Goal: Information Seeking & Learning: Learn about a topic

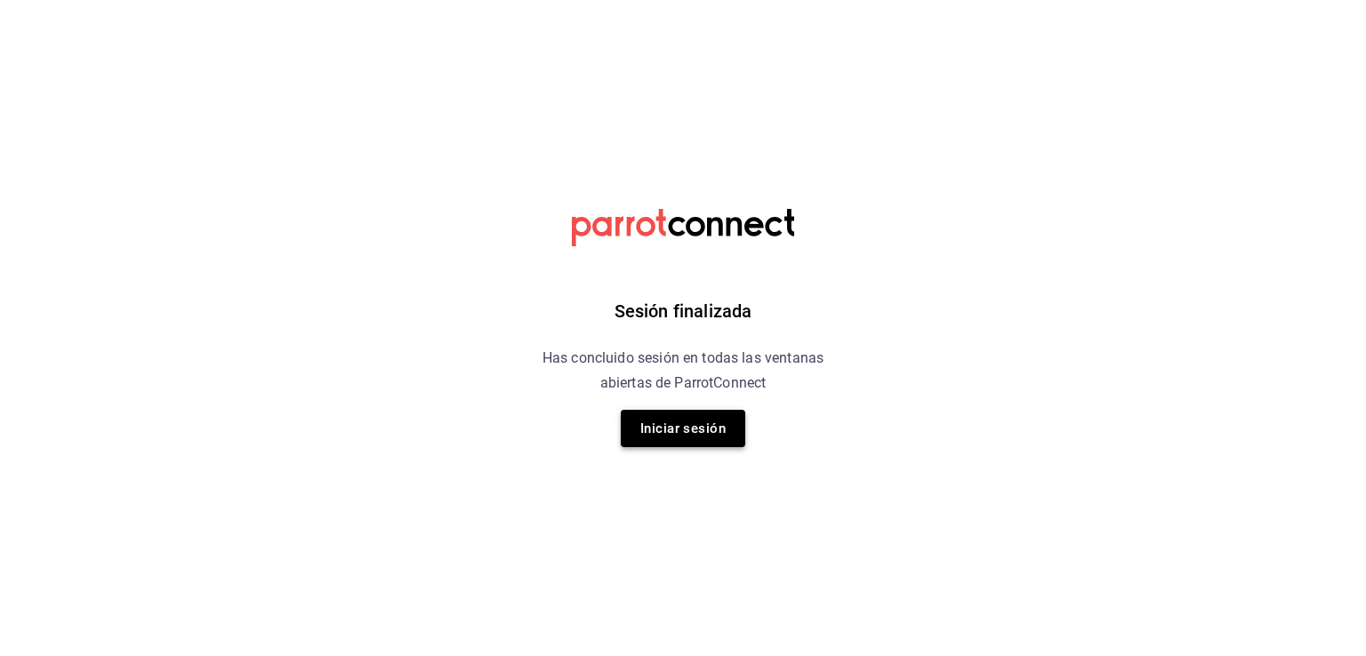
click at [647, 438] on button "Iniciar sesión" at bounding box center [683, 428] width 124 height 37
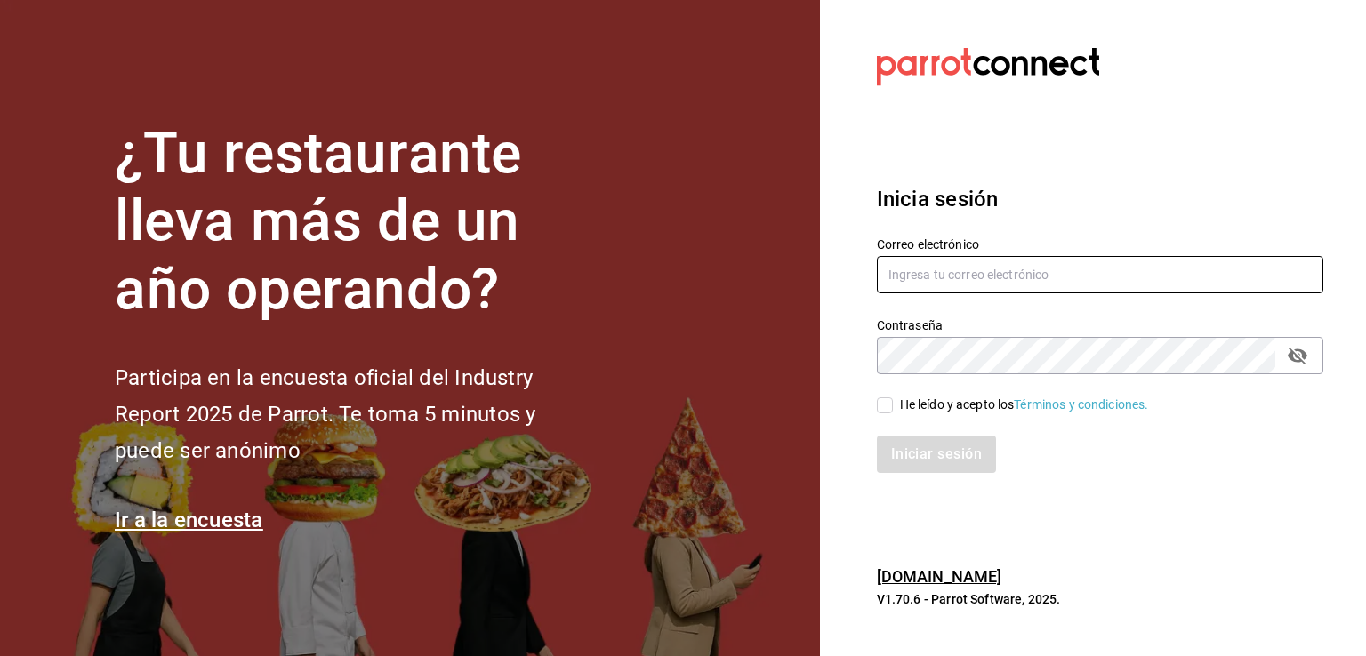
type input "[EMAIL_ADDRESS][DOMAIN_NAME]"
click at [893, 403] on span "He leído y acepto los Términos y condiciones." at bounding box center [1021, 405] width 256 height 19
click at [893, 403] on input "He leído y acepto los Términos y condiciones." at bounding box center [885, 405] width 16 height 16
checkbox input "true"
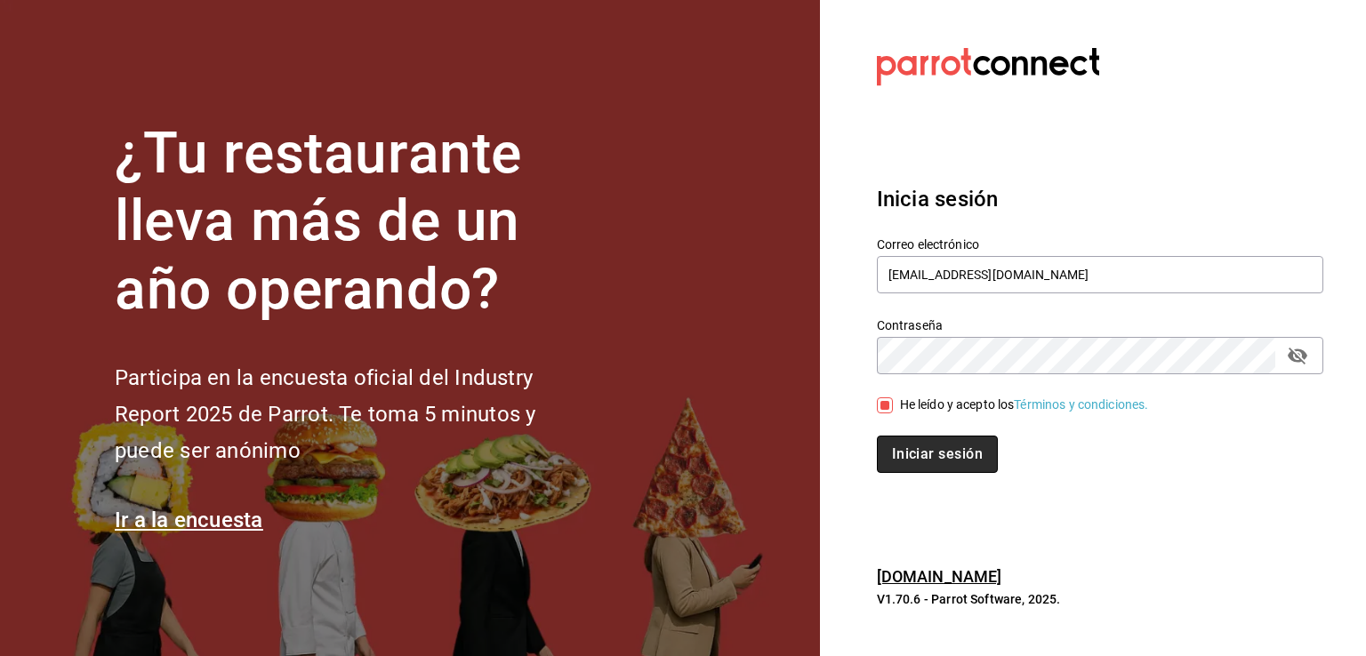
click at [922, 450] on button "Iniciar sesión" at bounding box center [937, 454] width 121 height 37
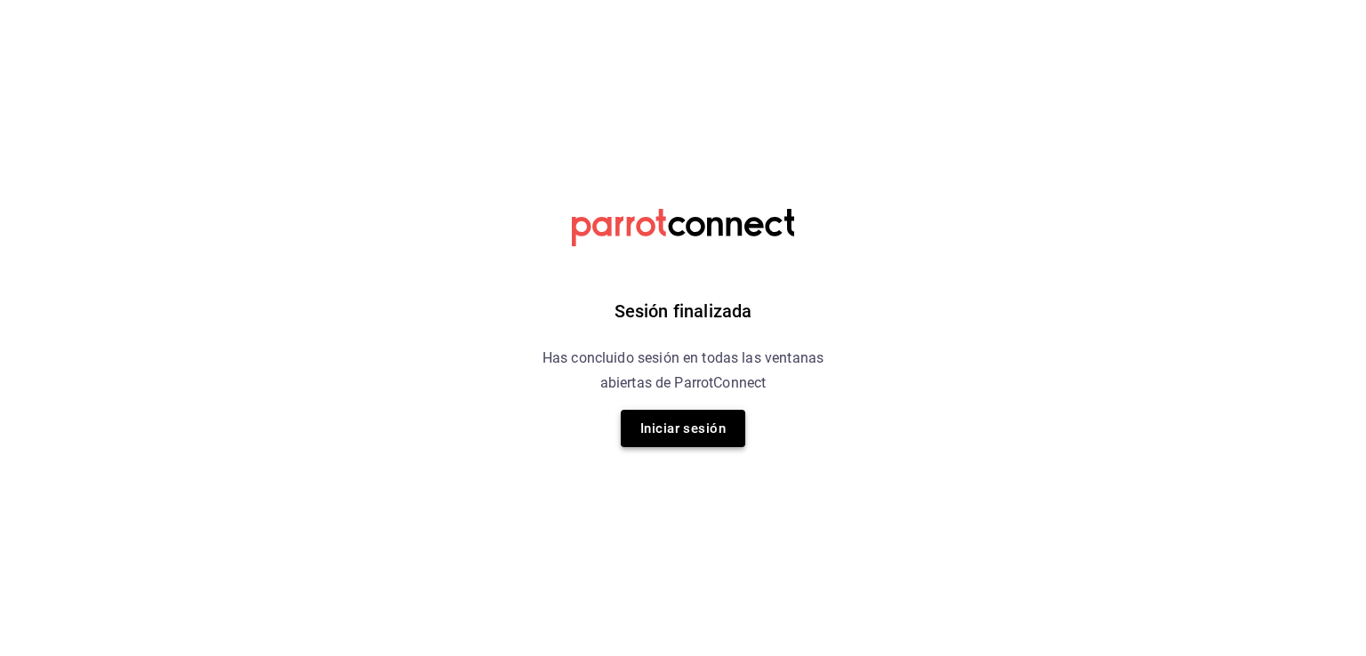
click at [660, 440] on button "Iniciar sesión" at bounding box center [683, 428] width 124 height 37
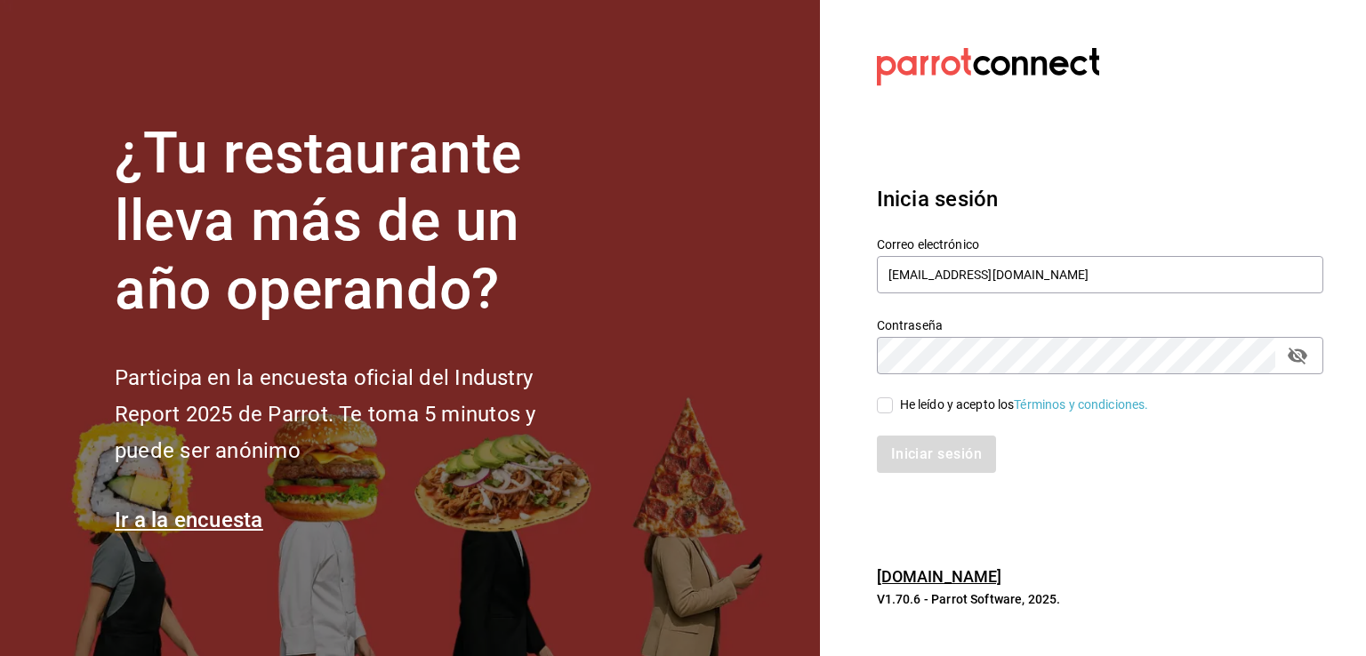
click at [878, 403] on input "He leído y acepto los Términos y condiciones." at bounding box center [885, 405] width 16 height 16
checkbox input "true"
drag, startPoint x: 904, startPoint y: 443, endPoint x: 913, endPoint y: 446, distance: 9.6
click at [904, 444] on button "Iniciar sesión" at bounding box center [937, 454] width 121 height 37
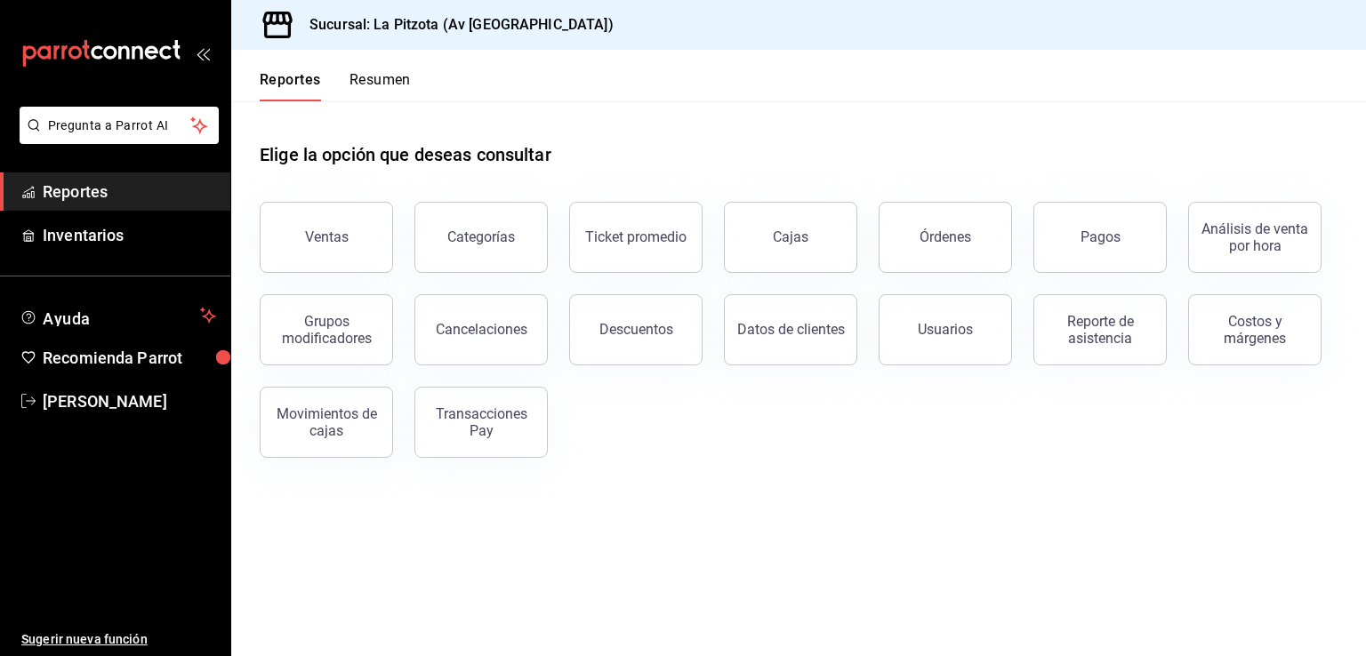
click at [370, 68] on div "Reportes Resumen" at bounding box center [321, 76] width 180 height 52
click at [370, 72] on button "Resumen" at bounding box center [379, 86] width 61 height 30
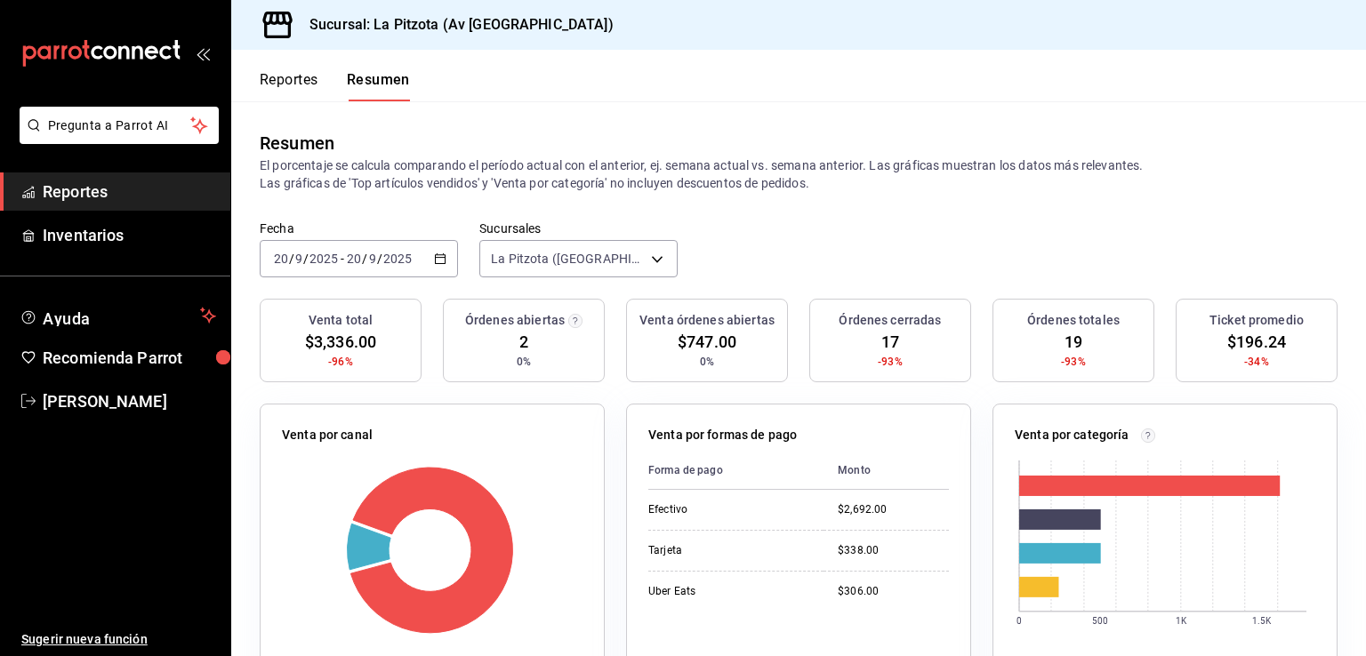
click at [441, 257] on \(Stroke\) "button" at bounding box center [441, 257] width 10 height 1
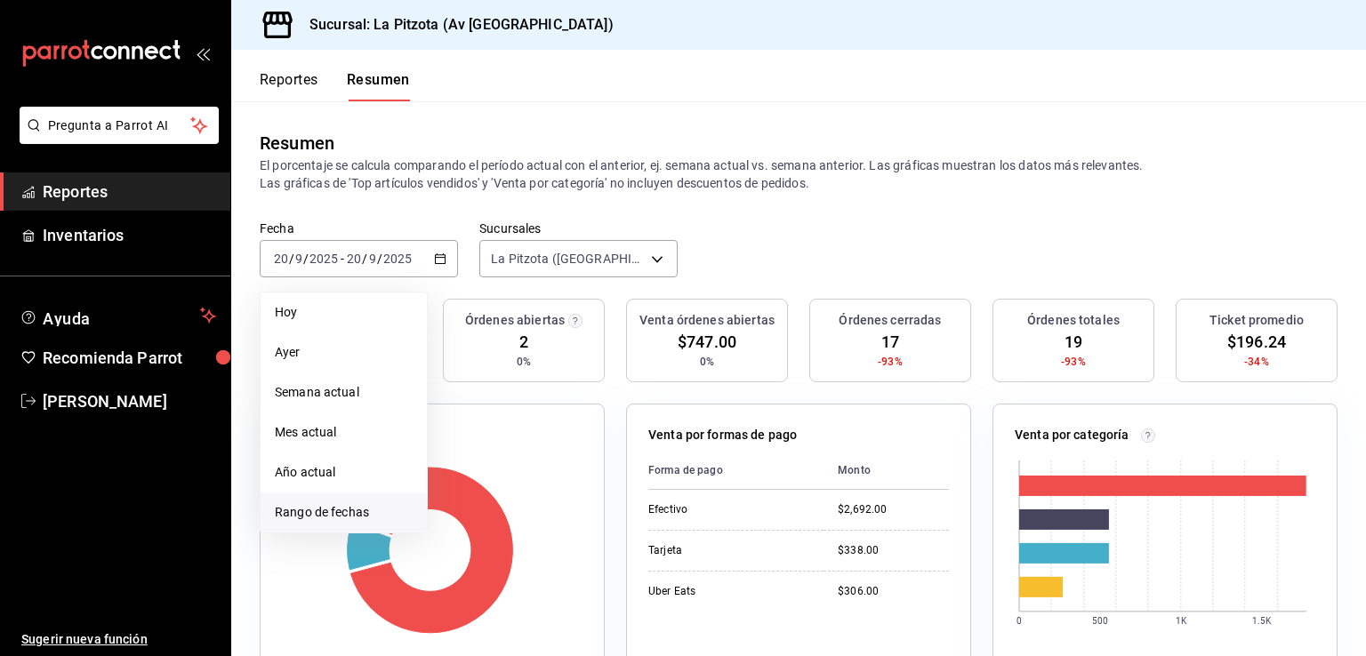
click at [349, 519] on span "Rango de fechas" at bounding box center [344, 512] width 138 height 19
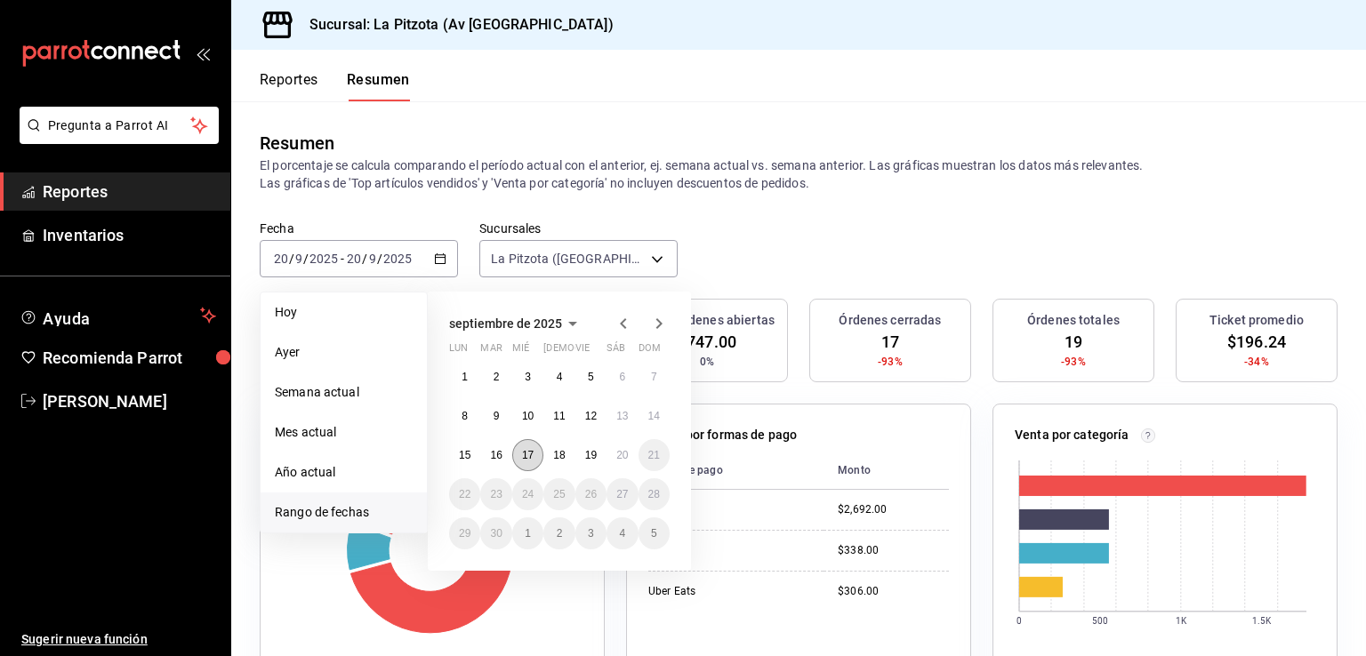
click at [526, 460] on abbr "17" at bounding box center [528, 455] width 12 height 12
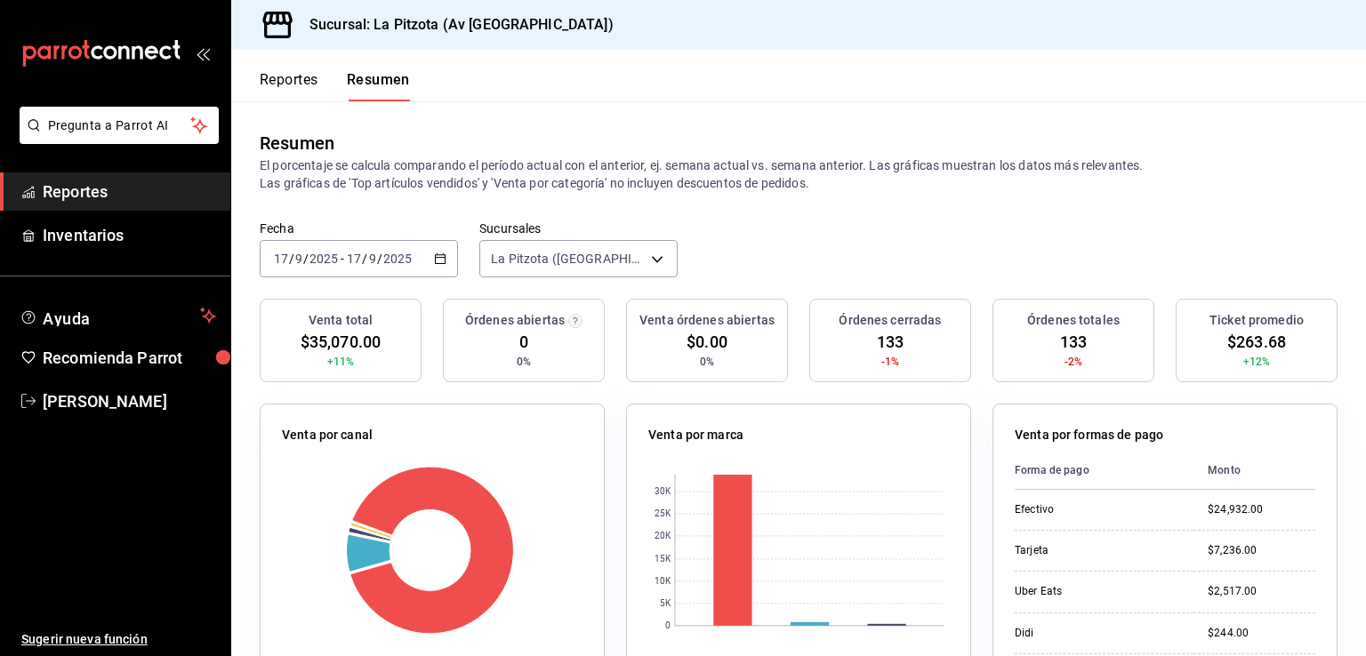
click at [295, 73] on button "Reportes" at bounding box center [289, 86] width 59 height 30
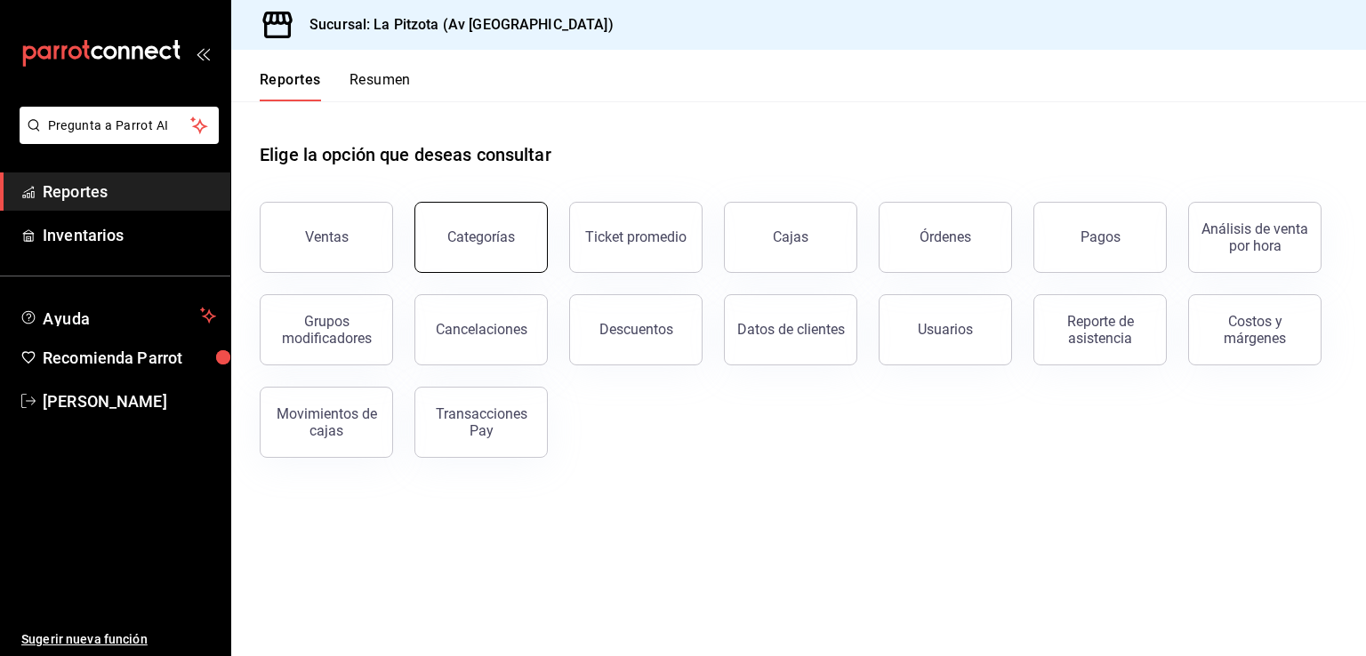
click at [493, 245] on div "Categorías" at bounding box center [481, 236] width 68 height 17
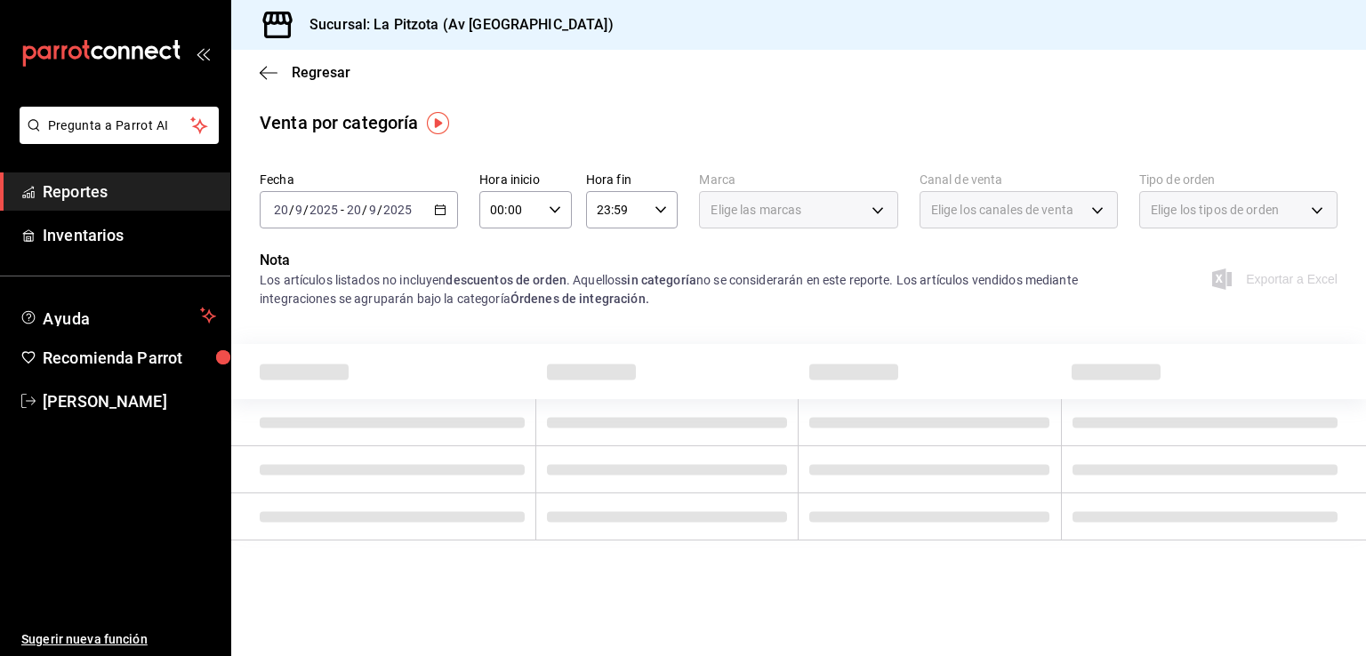
click at [445, 210] on icon "button" at bounding box center [440, 210] width 12 height 12
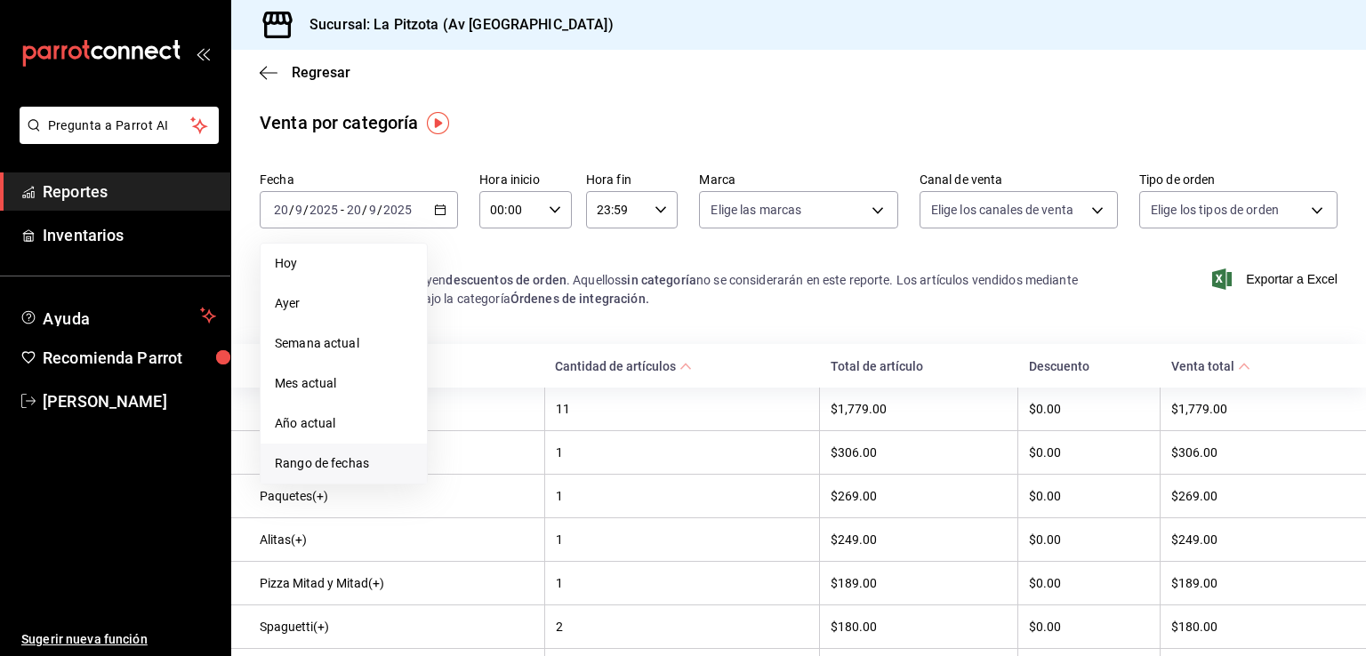
drag, startPoint x: 331, startPoint y: 484, endPoint x: 333, endPoint y: 461, distance: 22.3
click at [333, 461] on span "Rango de fechas" at bounding box center [344, 463] width 138 height 19
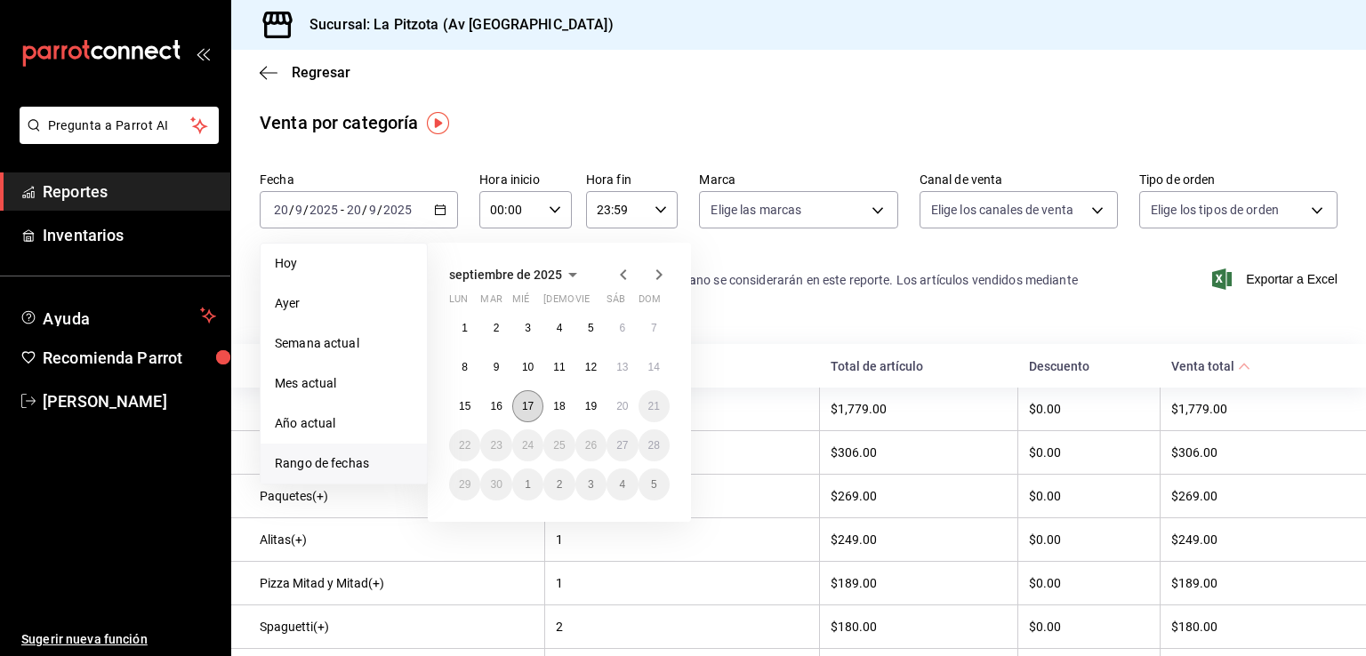
click at [520, 405] on button "17" at bounding box center [527, 406] width 31 height 32
click at [526, 405] on abbr "17" at bounding box center [528, 406] width 12 height 12
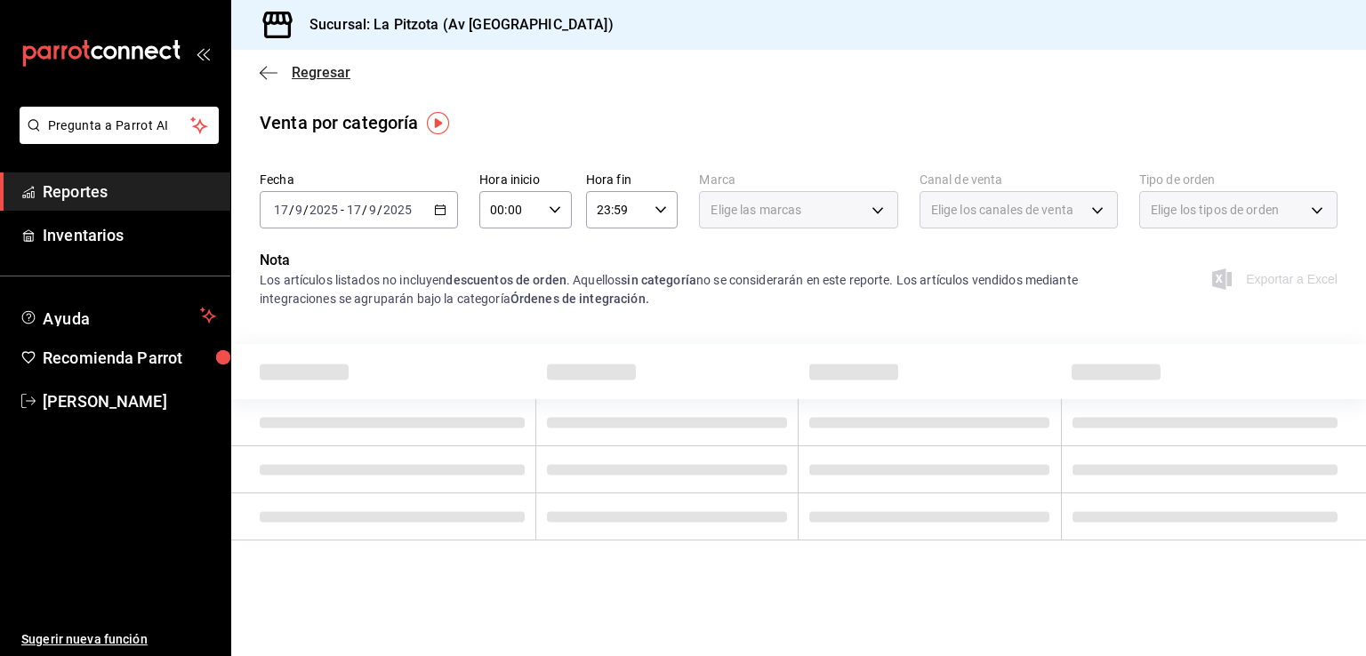
click at [269, 76] on icon "button" at bounding box center [269, 73] width 18 height 16
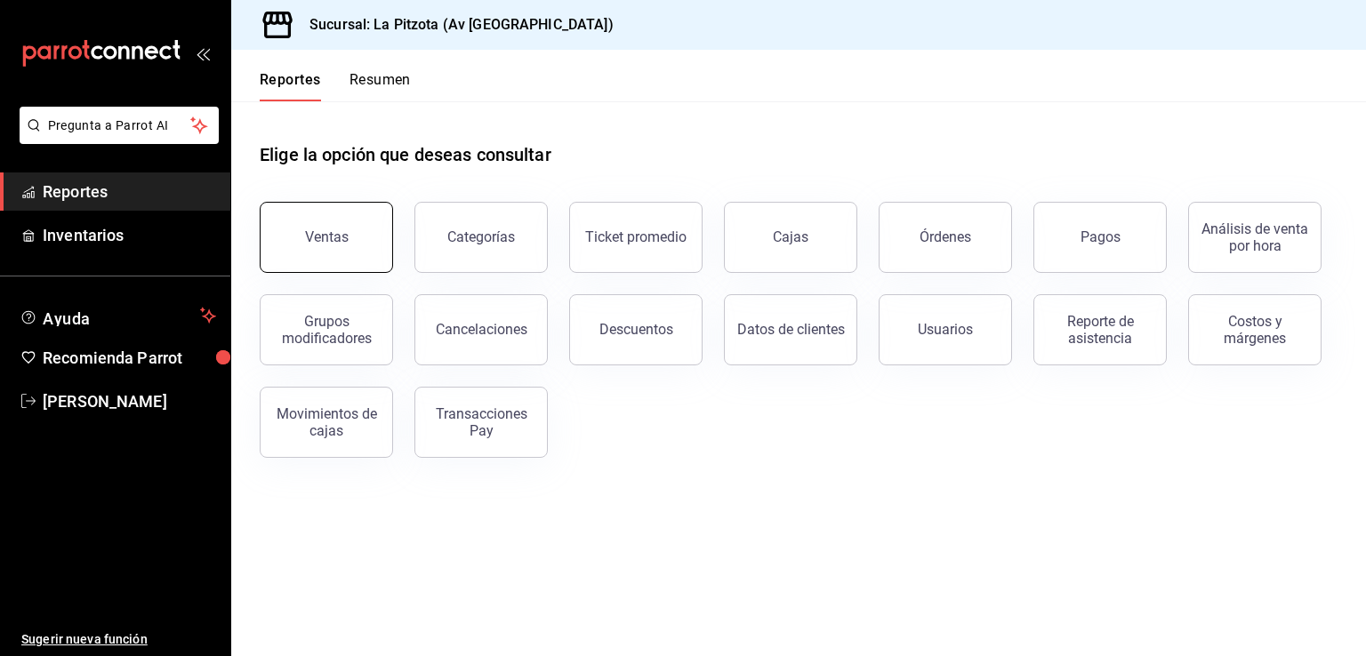
click at [345, 250] on button "Ventas" at bounding box center [326, 237] width 133 height 71
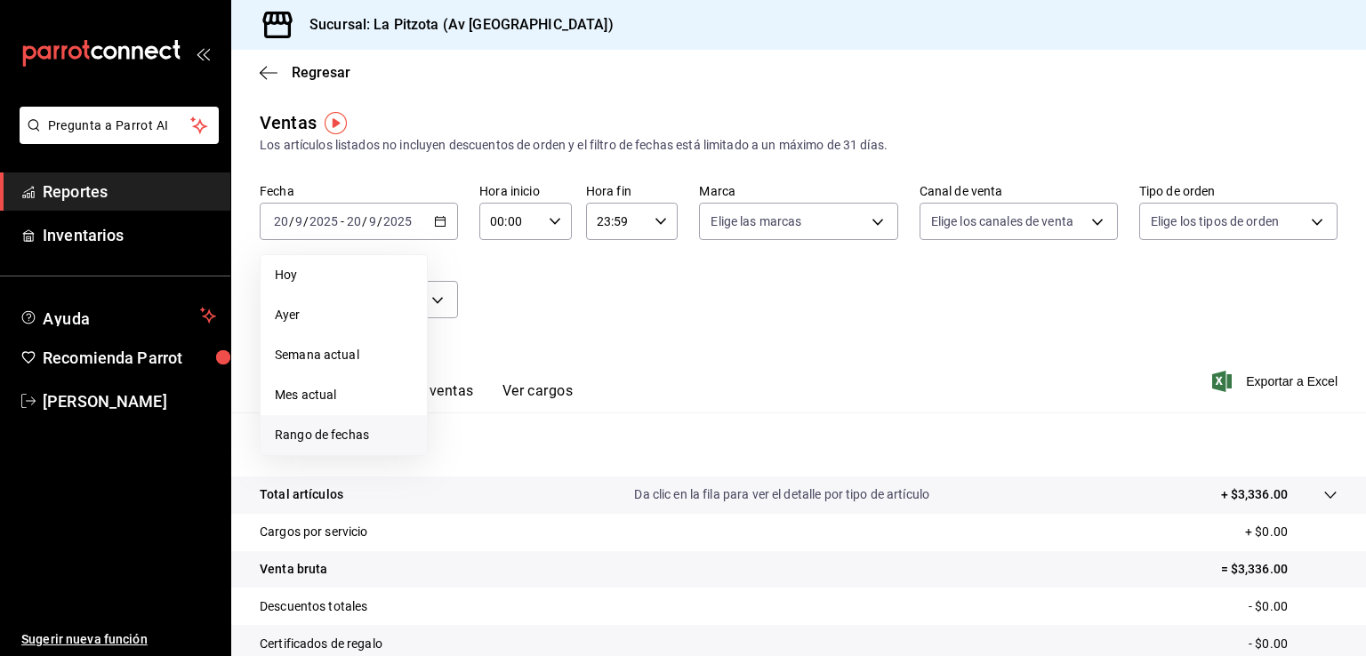
click at [357, 433] on span "Rango de fechas" at bounding box center [344, 435] width 138 height 19
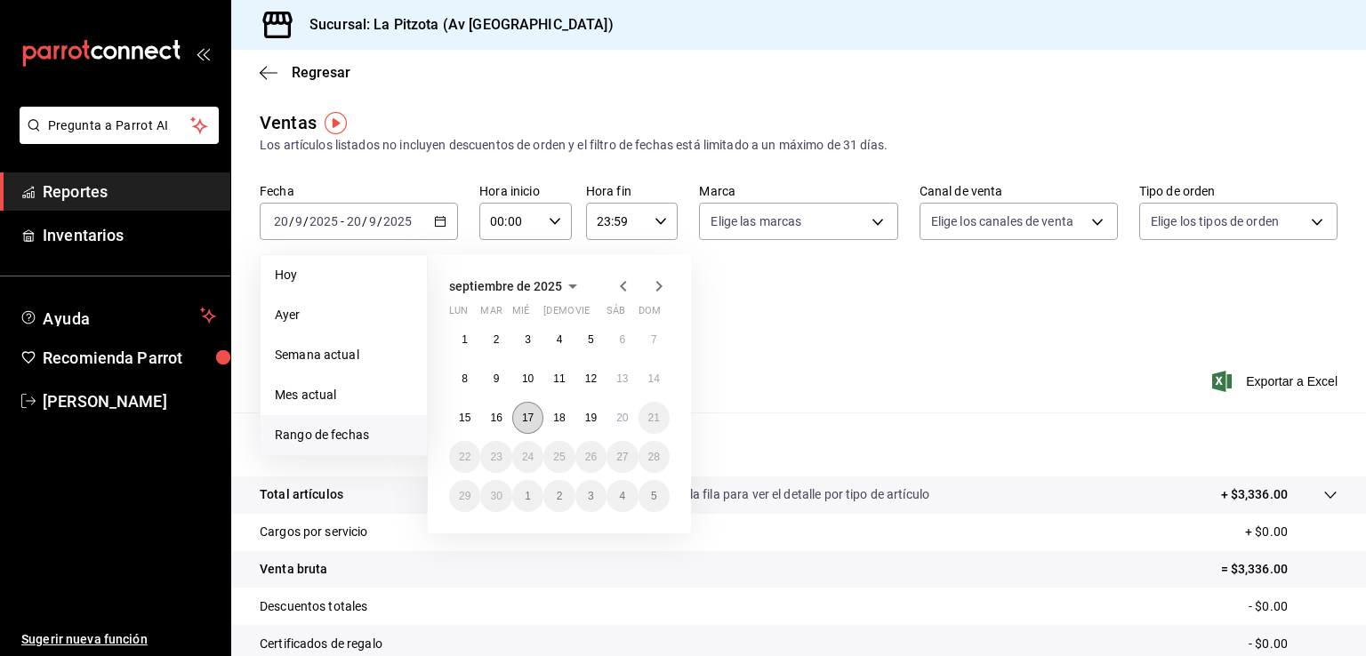
click at [526, 421] on abbr "17" at bounding box center [528, 418] width 12 height 12
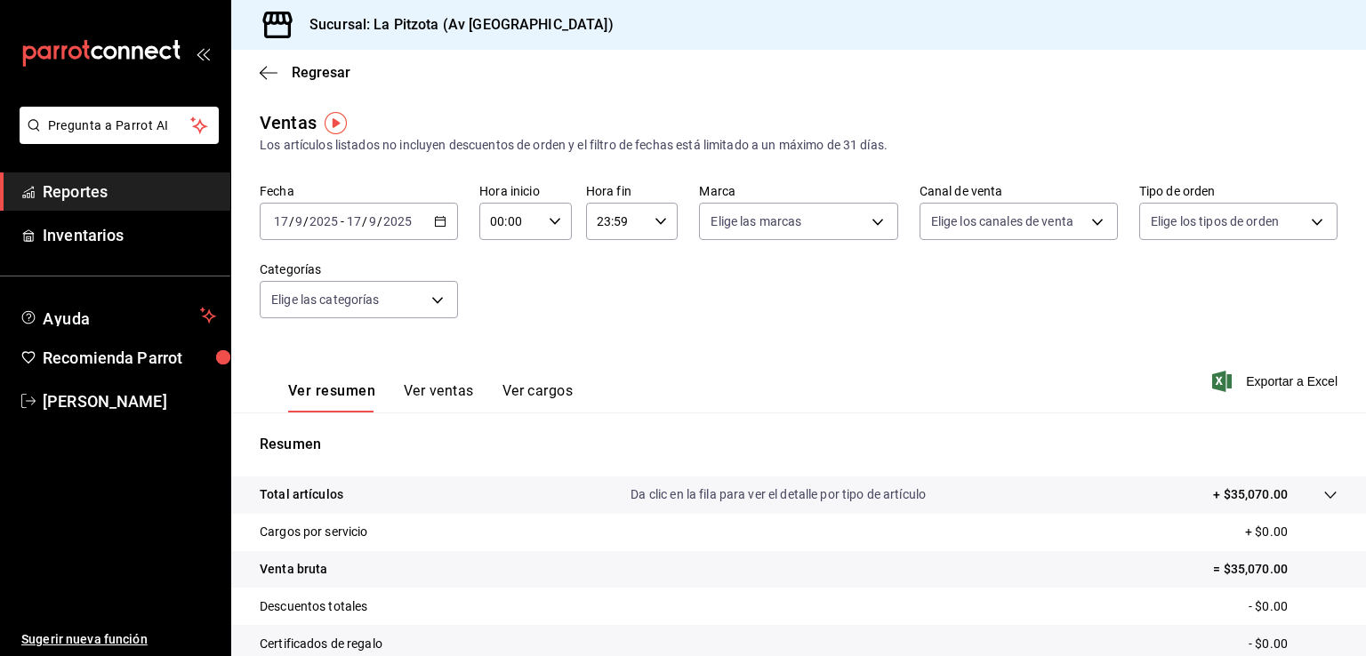
click at [448, 397] on button "Ver ventas" at bounding box center [439, 397] width 70 height 30
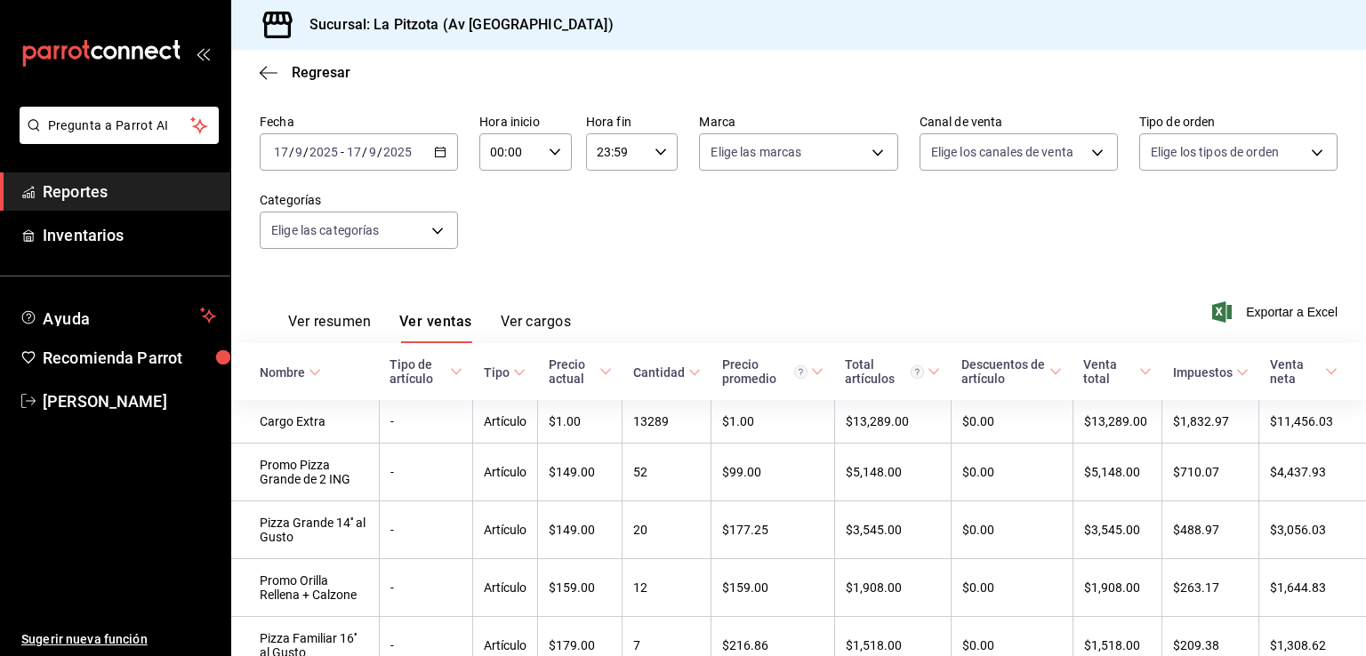
scroll to position [89, 0]
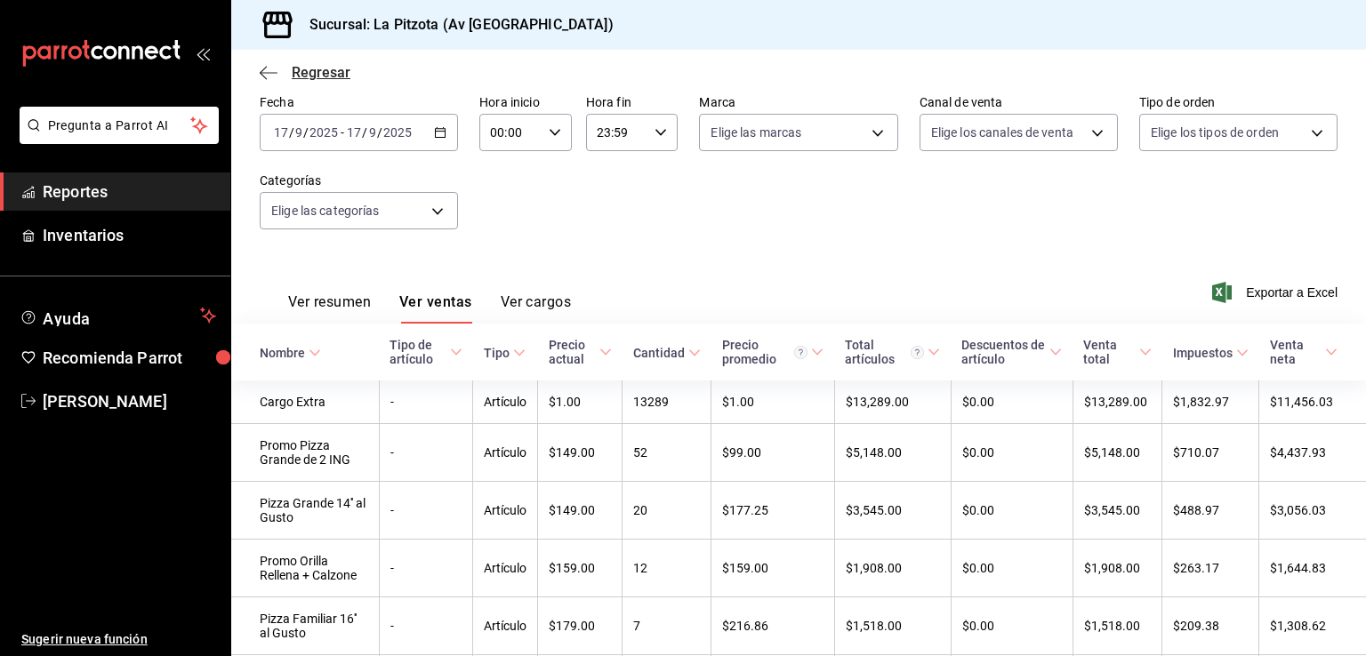
click at [277, 72] on span "Regresar" at bounding box center [305, 72] width 91 height 17
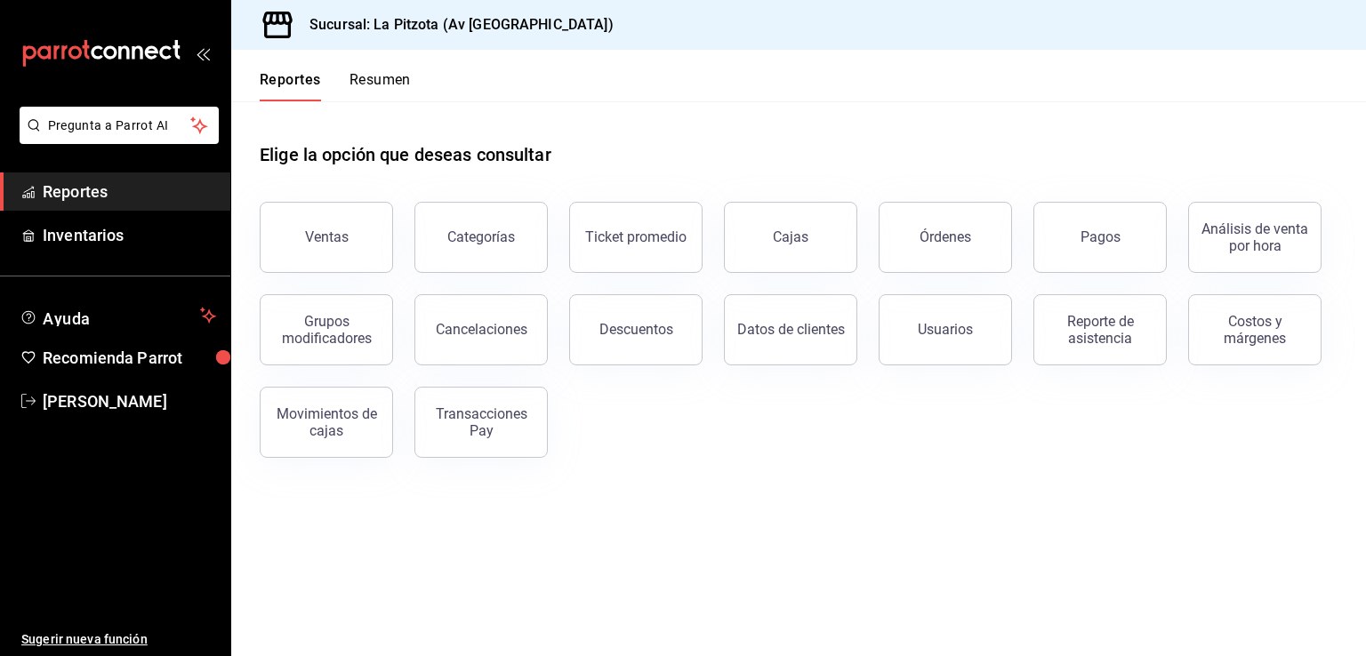
click at [375, 83] on button "Resumen" at bounding box center [379, 86] width 61 height 30
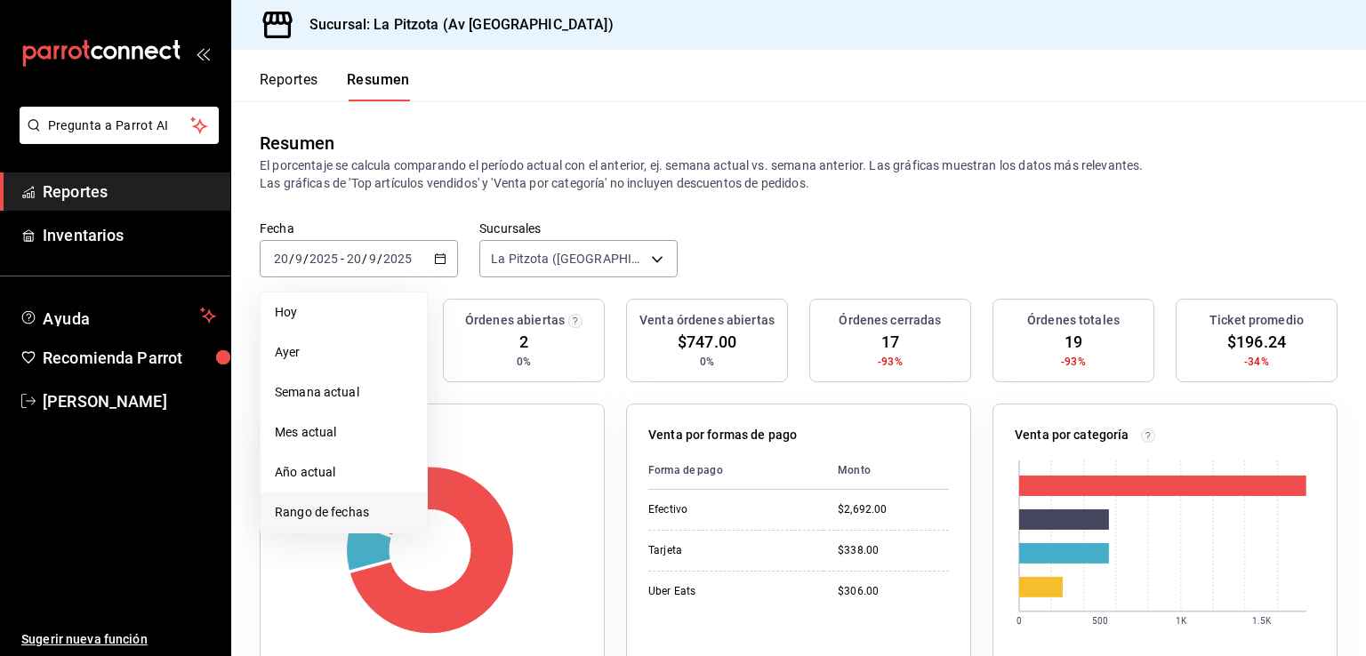
click at [324, 517] on span "Rango de fechas" at bounding box center [344, 512] width 138 height 19
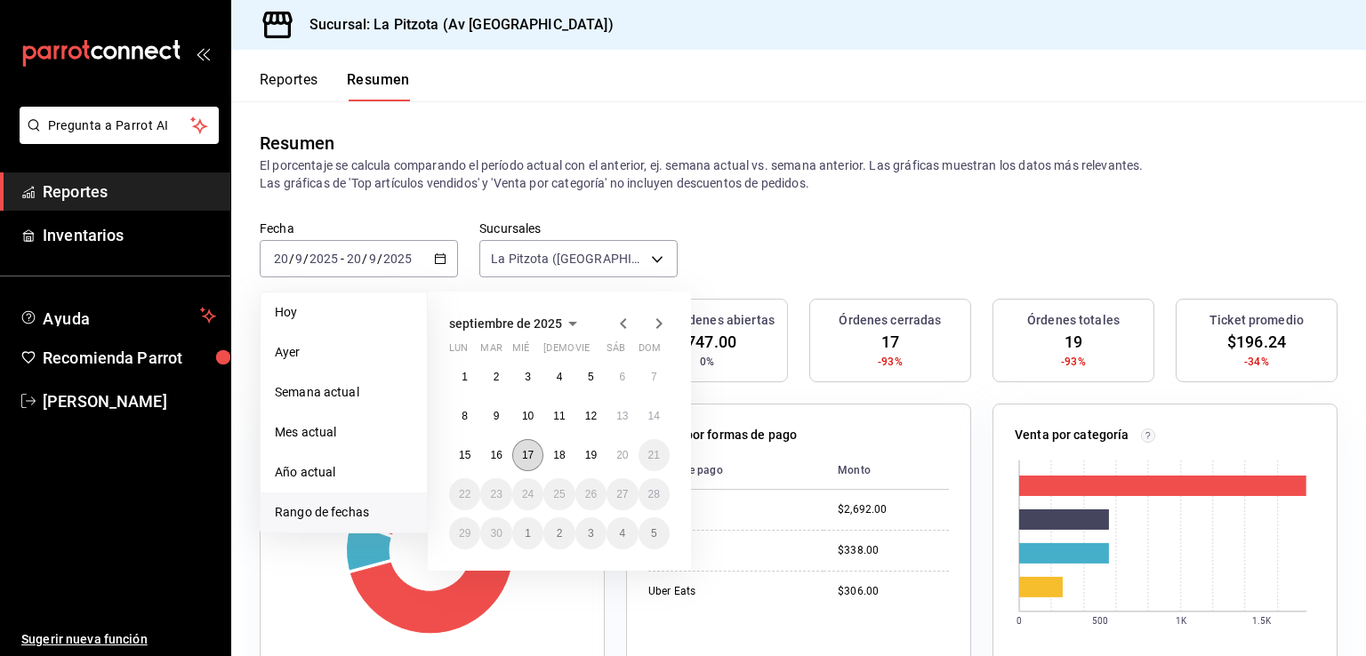
click at [522, 457] on abbr "17" at bounding box center [528, 455] width 12 height 12
click at [523, 457] on abbr "17" at bounding box center [528, 455] width 12 height 12
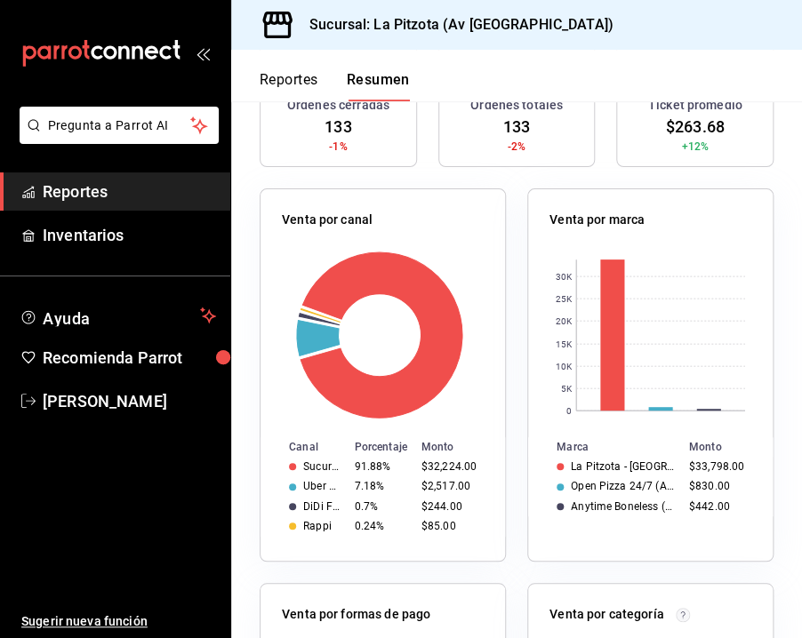
scroll to position [533, 0]
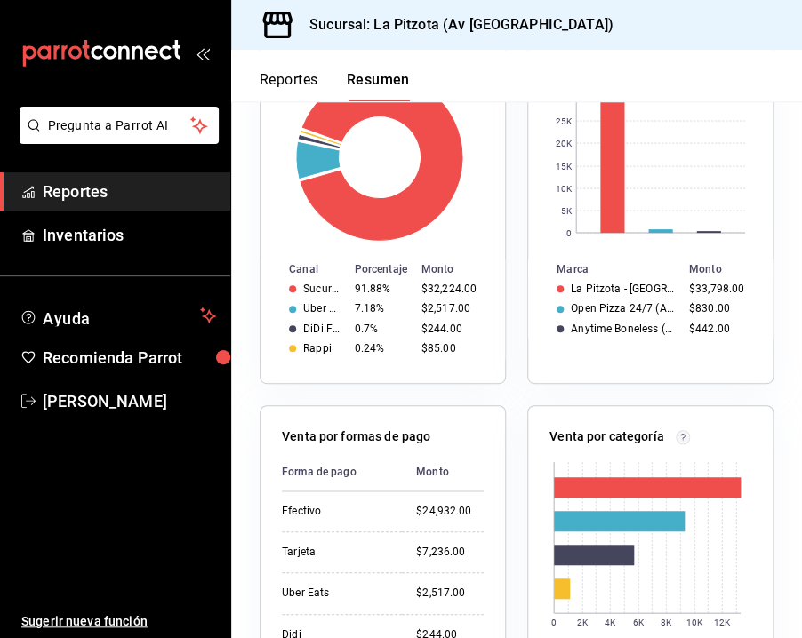
click at [506, 337] on div "Venta por marca 0 5K 10K 15K 20K 25K 30K Marca Monto La Pitzota - Av Monterrey …" at bounding box center [640, 186] width 268 height 395
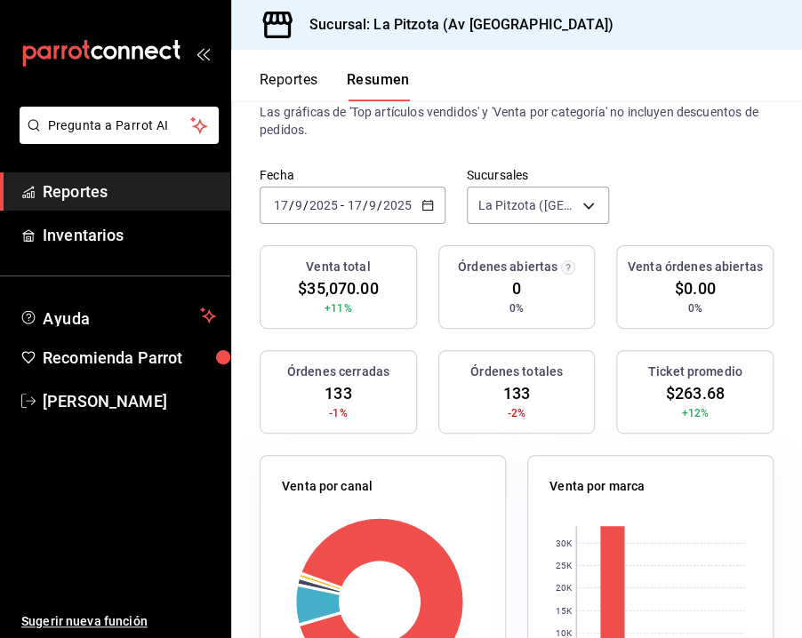
scroll to position [0, 0]
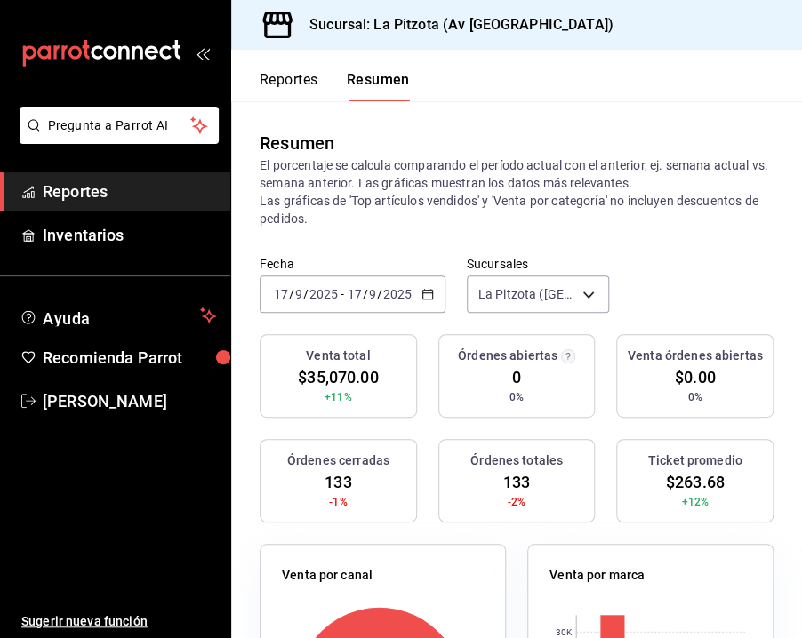
click at [430, 289] on \(Stroke\) "button" at bounding box center [430, 289] width 1 height 1
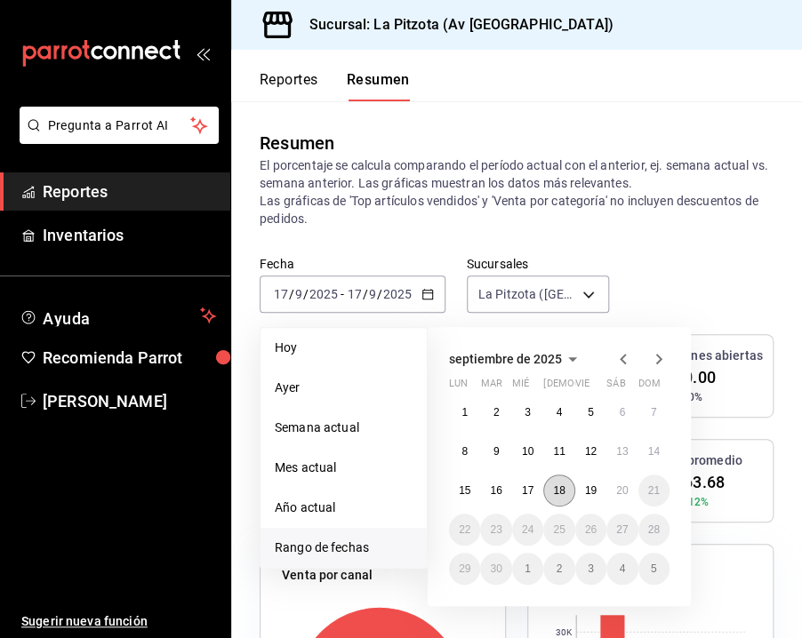
click at [562, 495] on abbr "18" at bounding box center [559, 491] width 12 height 12
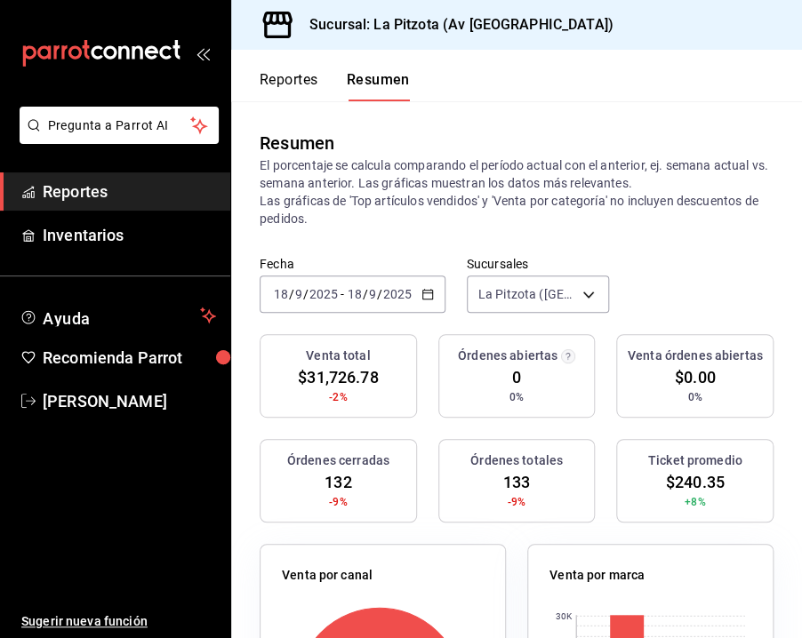
click at [311, 73] on button "Reportes" at bounding box center [289, 86] width 59 height 30
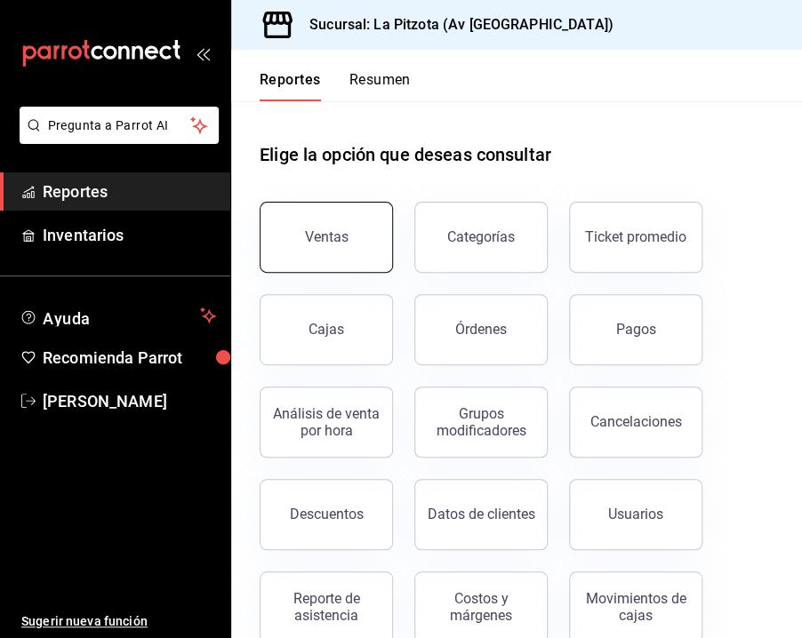
click at [333, 255] on button "Ventas" at bounding box center [326, 237] width 133 height 71
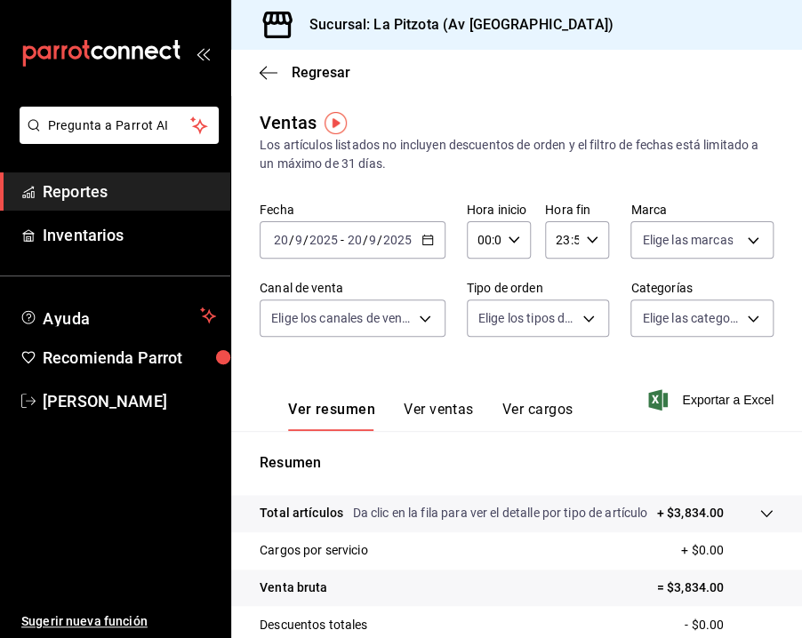
click at [430, 250] on div "2025-09-20 20 / 9 / 2025 - 2025-09-20 20 / 9 / 2025" at bounding box center [353, 239] width 186 height 37
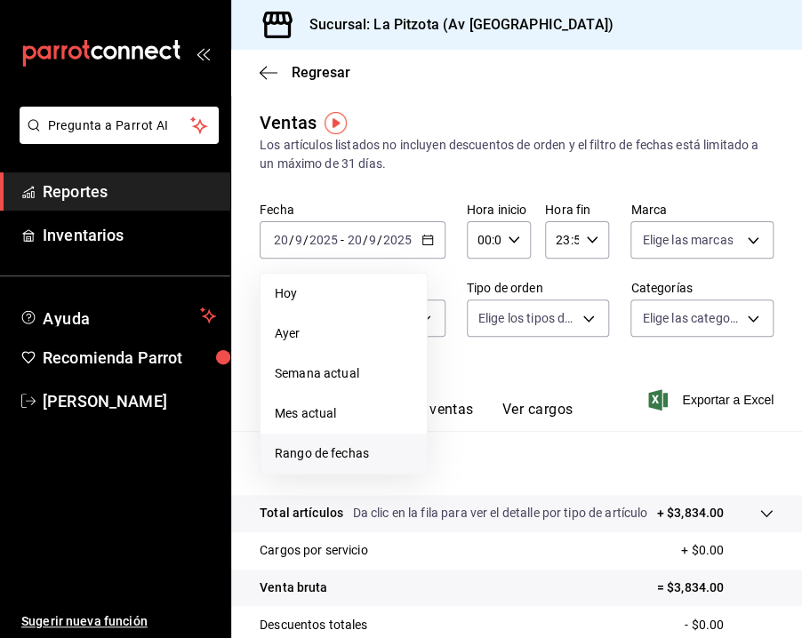
click at [319, 452] on span "Rango de fechas" at bounding box center [344, 454] width 138 height 19
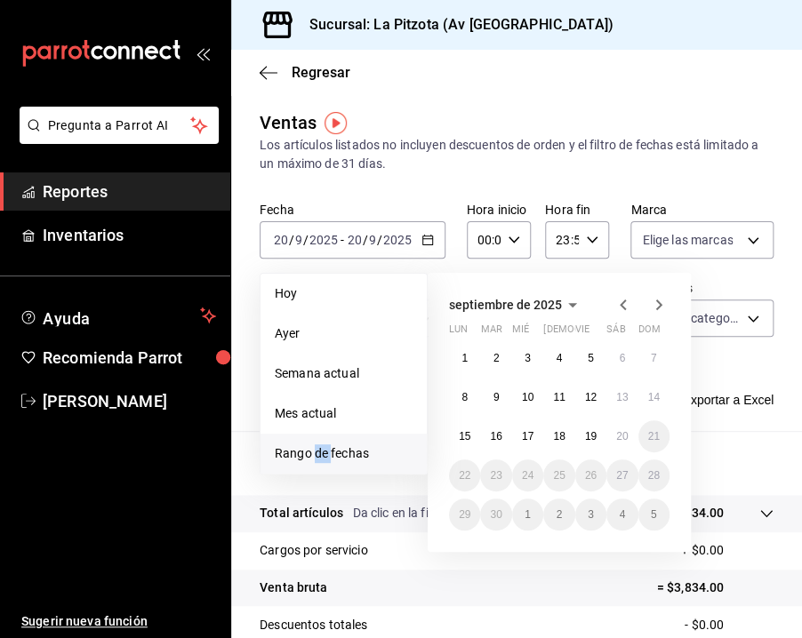
click at [319, 452] on span "Rango de fechas" at bounding box center [344, 454] width 138 height 19
click at [357, 458] on span "Rango de fechas" at bounding box center [344, 454] width 138 height 19
click at [275, 455] on li "Rango de fechas" at bounding box center [344, 454] width 166 height 40
click at [570, 442] on button "18" at bounding box center [558, 437] width 31 height 32
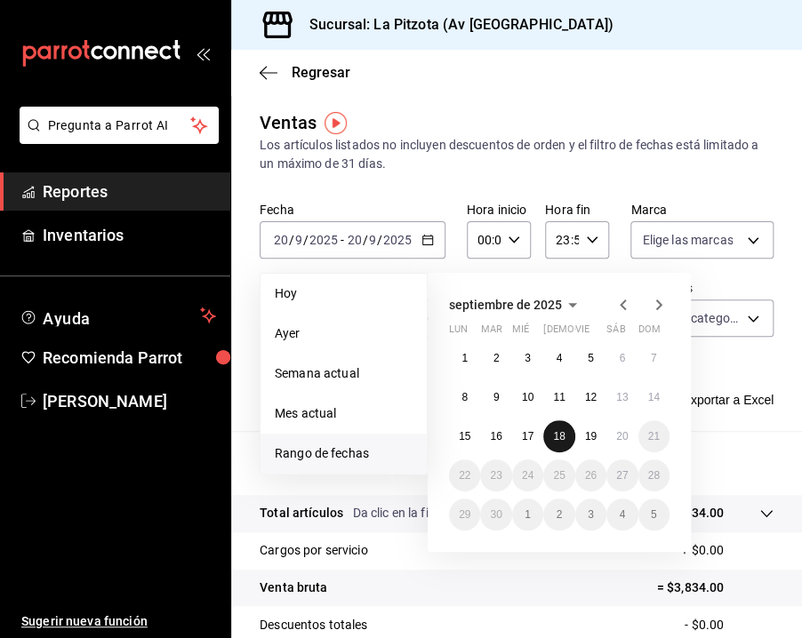
click at [570, 442] on button "18" at bounding box center [558, 437] width 31 height 32
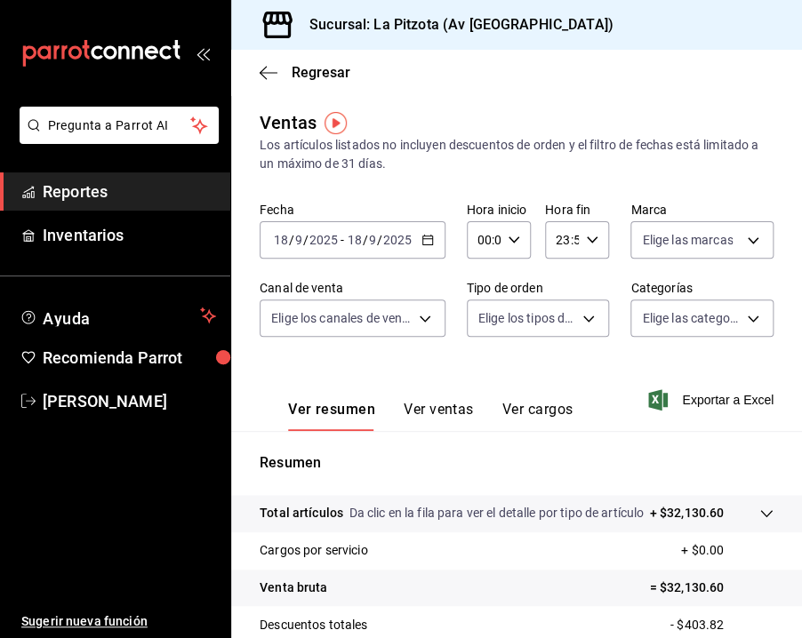
click at [439, 410] on button "Ver ventas" at bounding box center [439, 416] width 70 height 30
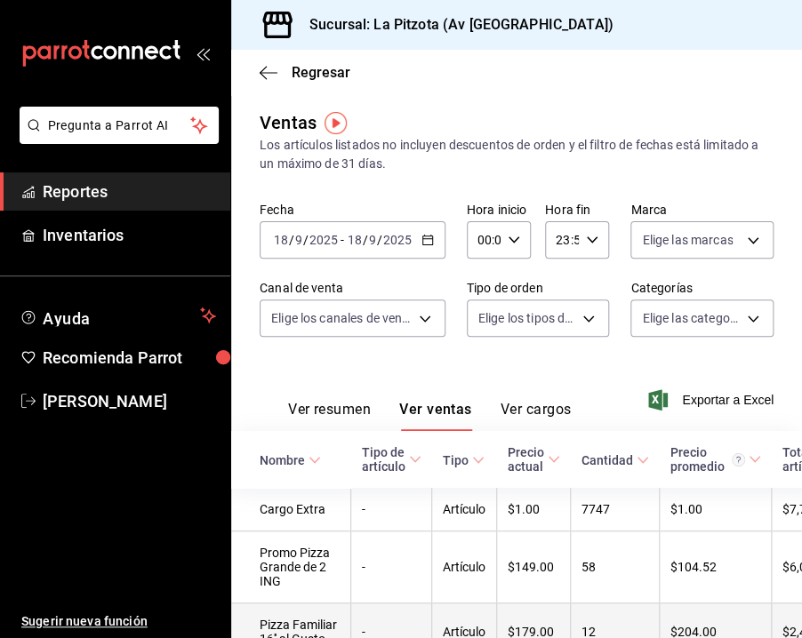
click at [536, 637] on td "$179.00" at bounding box center [534, 633] width 74 height 58
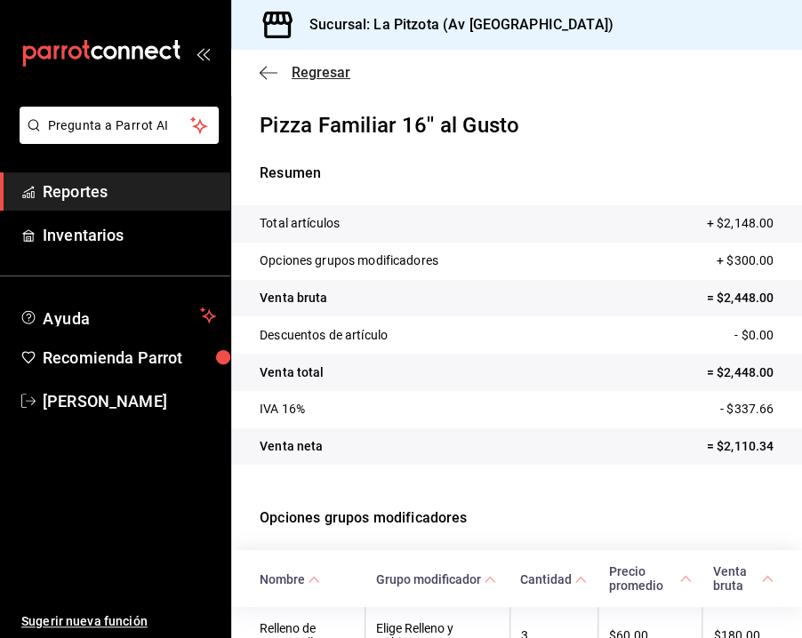
click at [262, 70] on icon "button" at bounding box center [263, 72] width 7 height 13
click at [275, 72] on icon "button" at bounding box center [269, 72] width 18 height 1
click at [267, 71] on icon "button" at bounding box center [269, 73] width 18 height 16
click at [264, 71] on icon "button" at bounding box center [269, 73] width 18 height 16
click at [64, 188] on span "Reportes" at bounding box center [129, 192] width 173 height 24
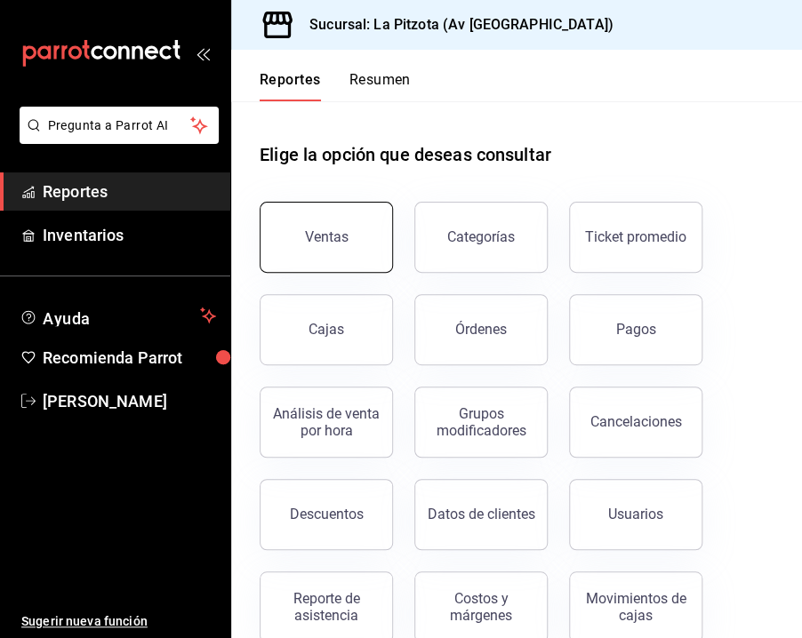
click at [357, 250] on button "Ventas" at bounding box center [326, 237] width 133 height 71
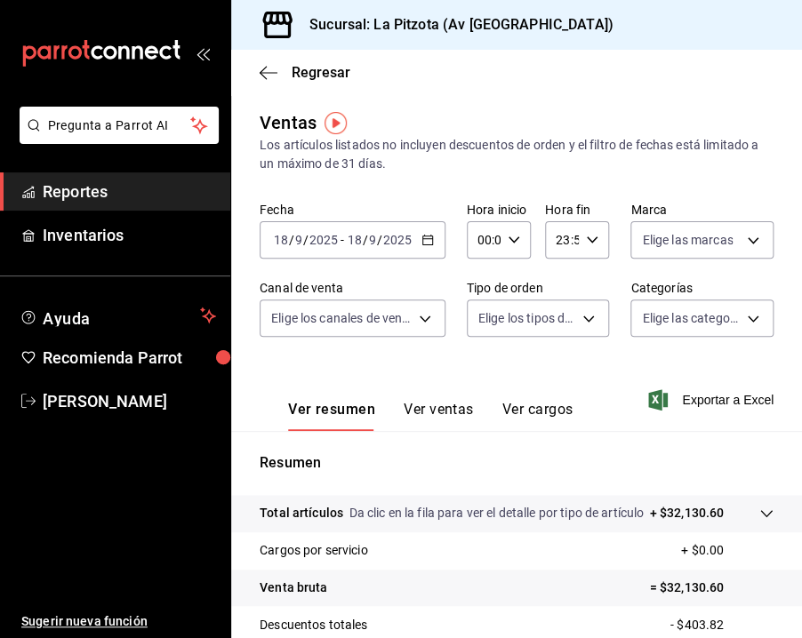
click at [427, 240] on icon "button" at bounding box center [427, 240] width 12 height 12
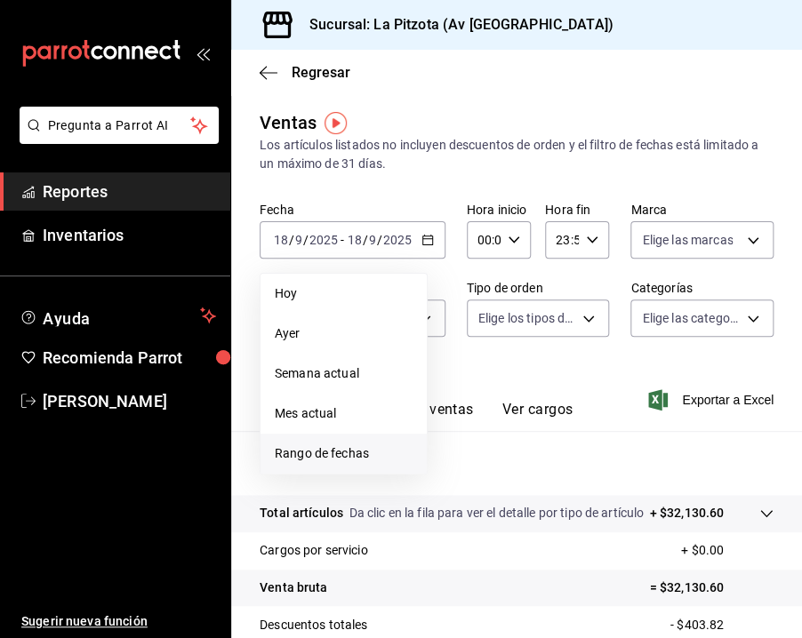
click at [314, 453] on span "Rango de fechas" at bounding box center [344, 454] width 138 height 19
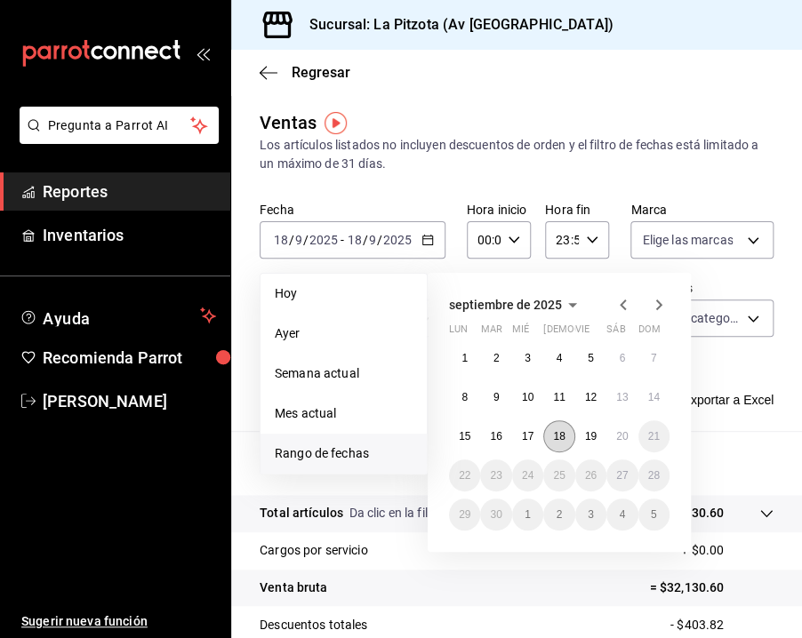
click at [558, 428] on button "18" at bounding box center [558, 437] width 31 height 32
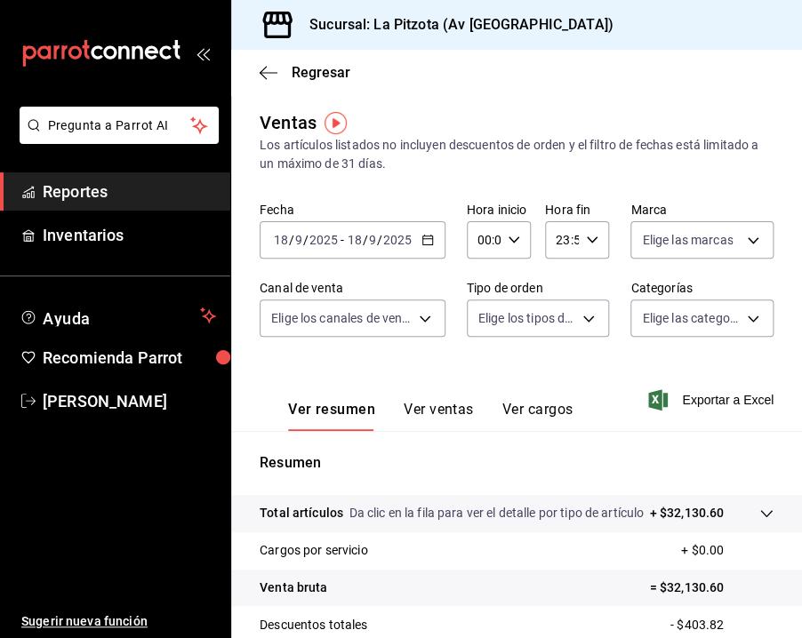
click at [433, 415] on button "Ver ventas" at bounding box center [439, 416] width 70 height 30
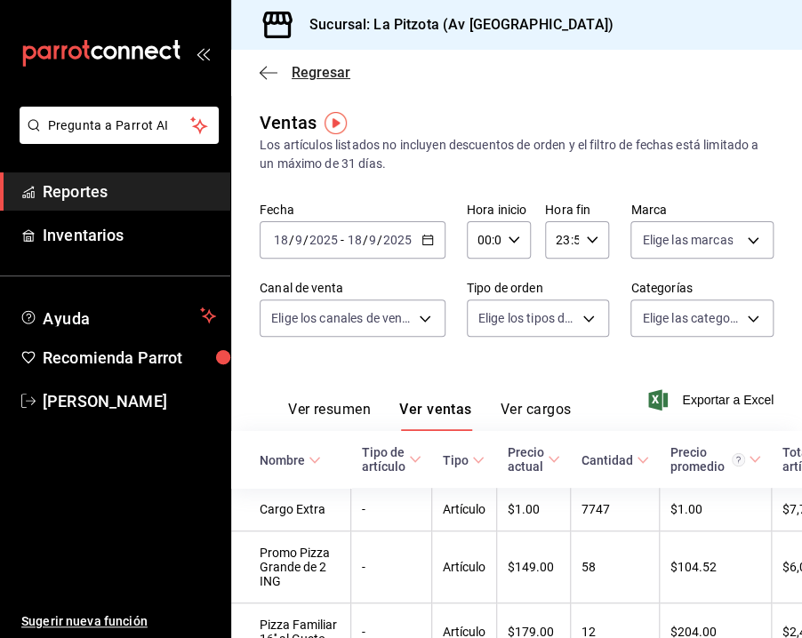
click at [274, 72] on icon "button" at bounding box center [269, 73] width 18 height 16
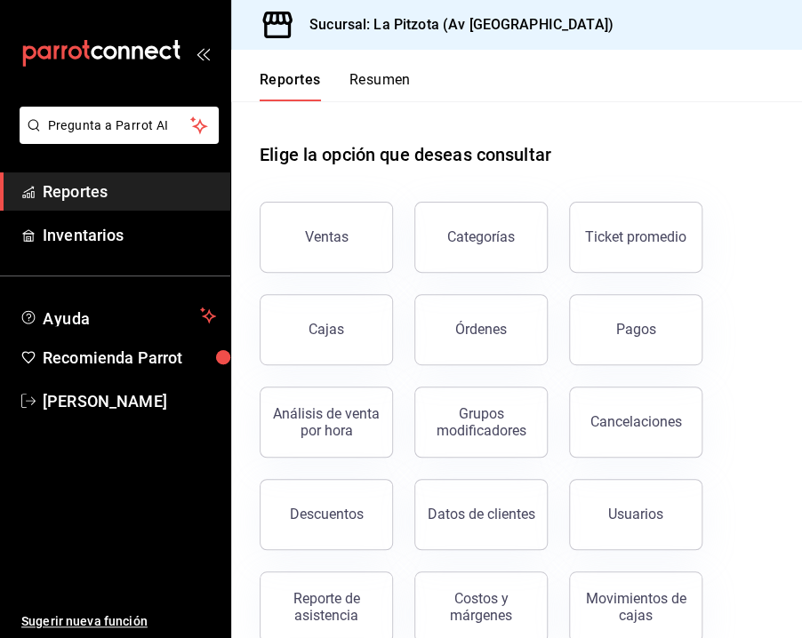
click at [388, 68] on div "Reportes Resumen" at bounding box center [321, 76] width 180 height 52
click at [383, 78] on button "Resumen" at bounding box center [379, 86] width 61 height 30
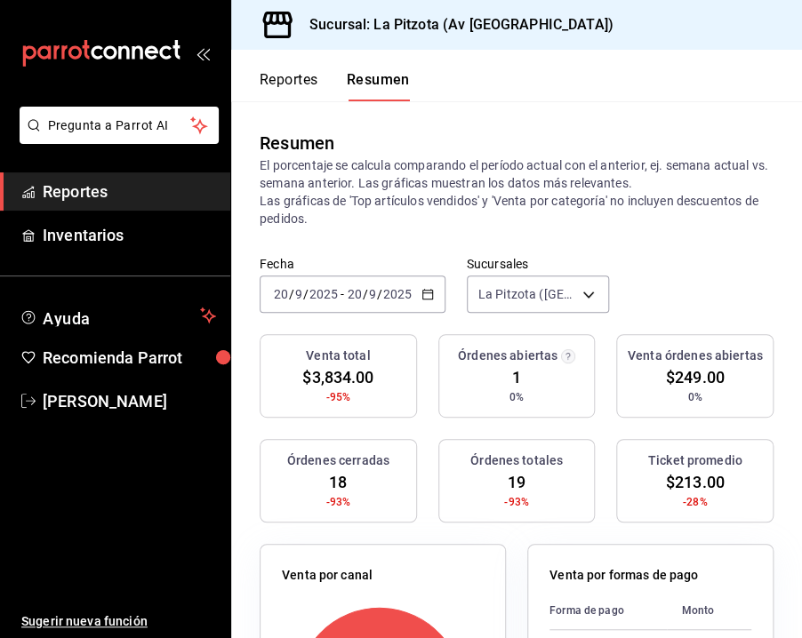
click at [423, 288] on icon "button" at bounding box center [427, 294] width 12 height 12
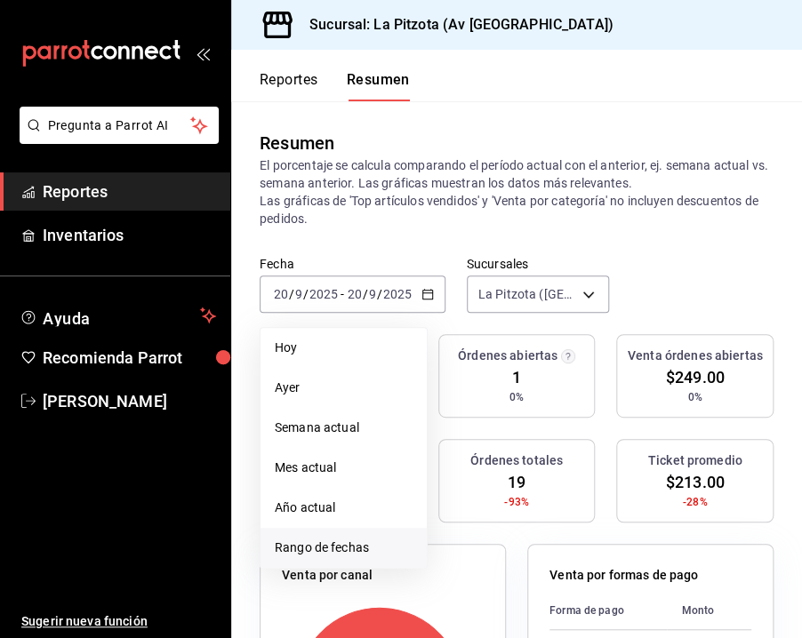
click at [342, 549] on span "Rango de fechas" at bounding box center [344, 548] width 138 height 19
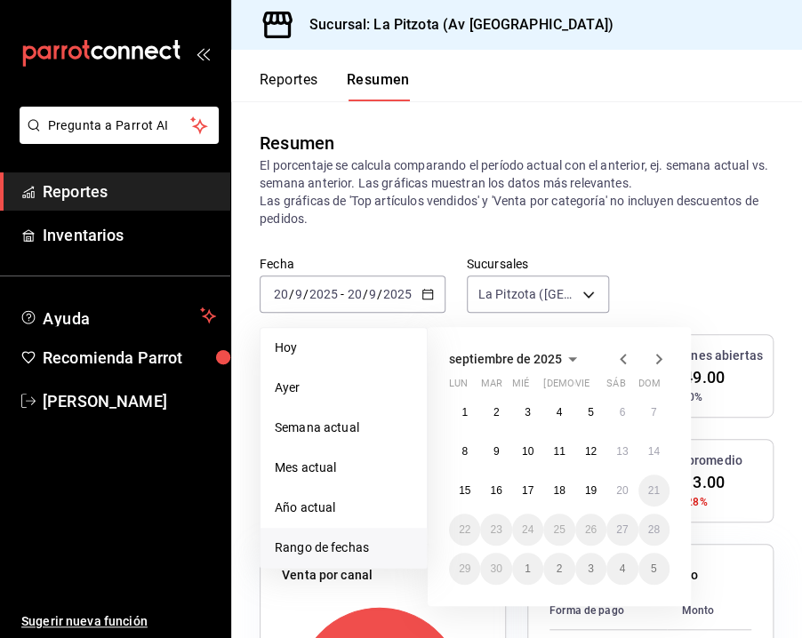
click at [342, 549] on span "Rango de fechas" at bounding box center [344, 548] width 138 height 19
click at [567, 495] on button "18" at bounding box center [558, 491] width 31 height 32
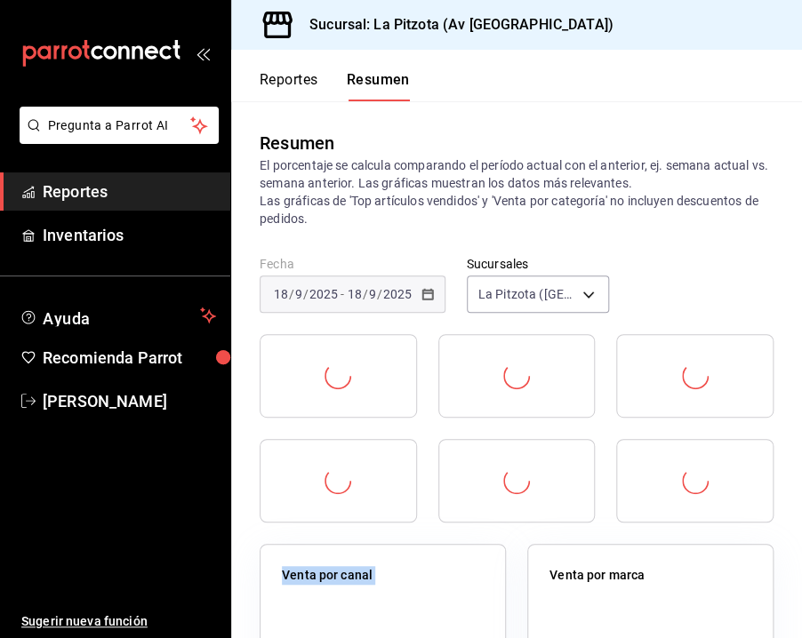
click at [567, 495] on div at bounding box center [516, 481] width 157 height 84
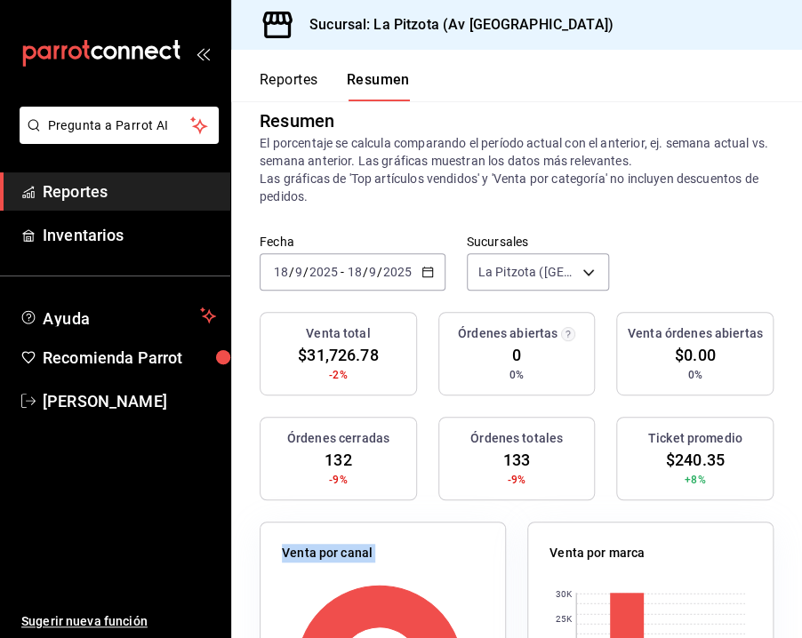
scroll to position [20, 0]
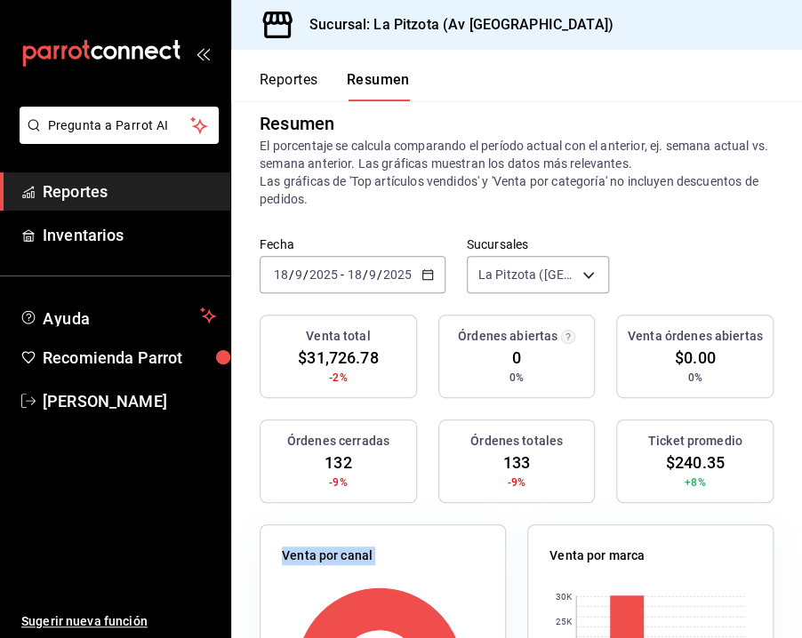
click at [437, 277] on div "2025-09-18 18 / 9 / 2025 - 2025-09-18 18 / 9 / 2025" at bounding box center [353, 274] width 186 height 37
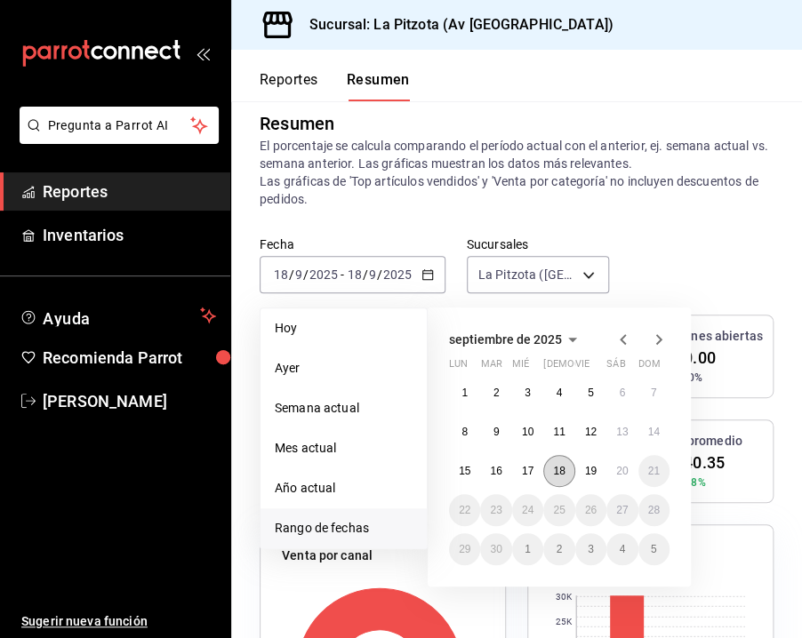
click at [563, 470] on abbr "18" at bounding box center [559, 471] width 12 height 12
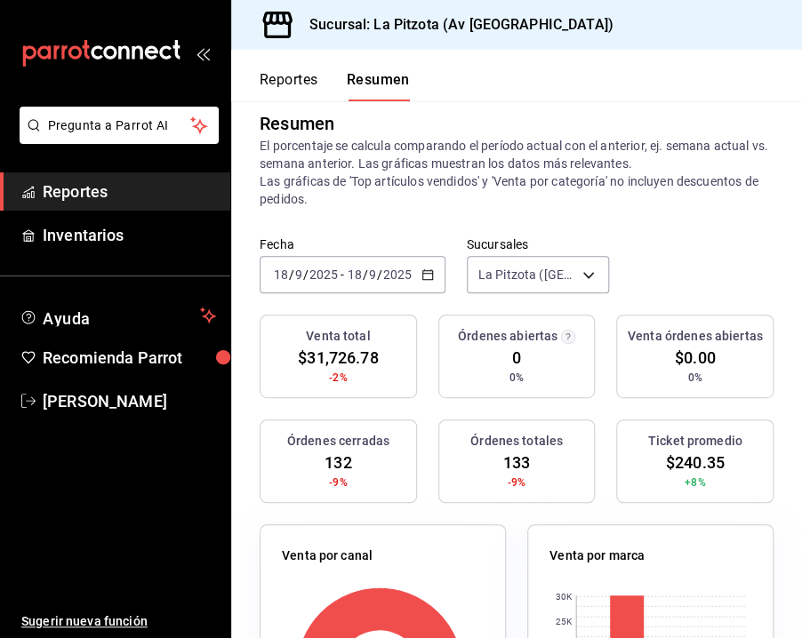
click at [309, 82] on button "Reportes" at bounding box center [289, 86] width 59 height 30
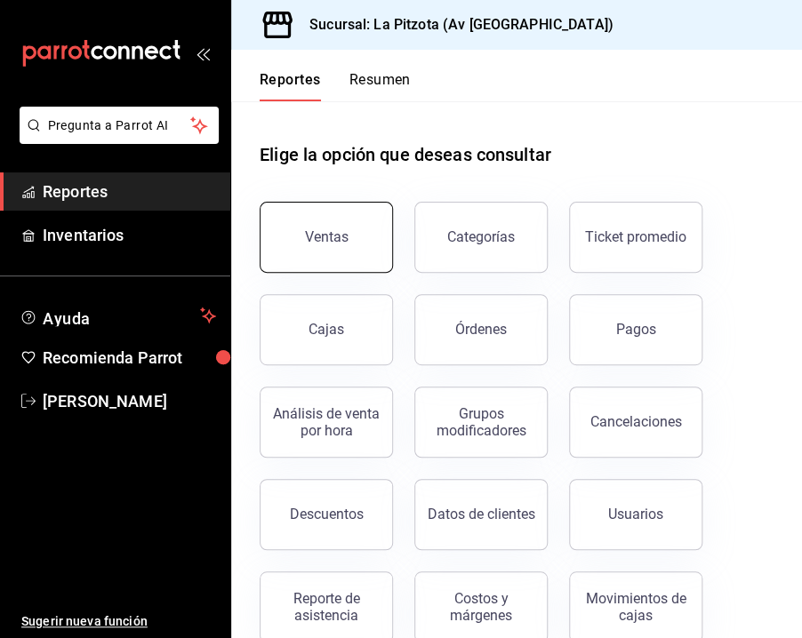
click at [366, 264] on button "Ventas" at bounding box center [326, 237] width 133 height 71
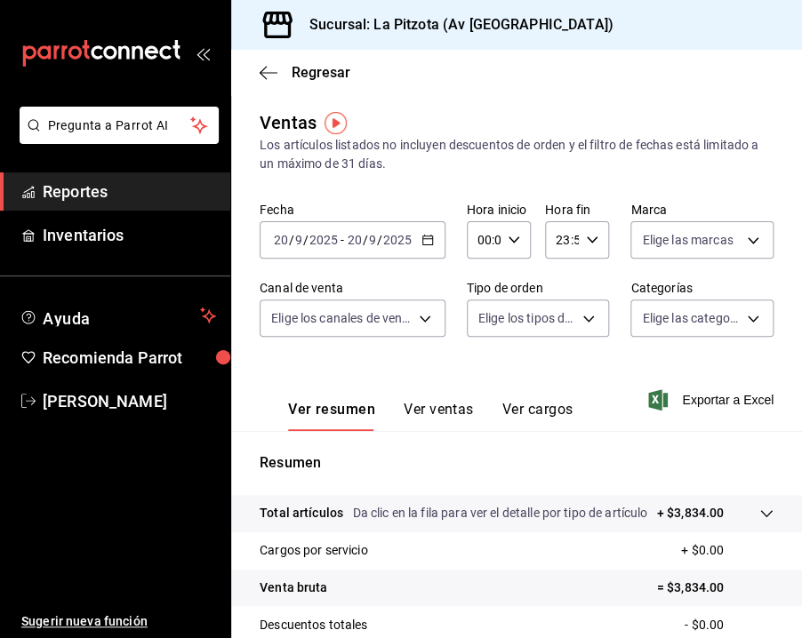
click at [429, 415] on button "Ver ventas" at bounding box center [439, 416] width 70 height 30
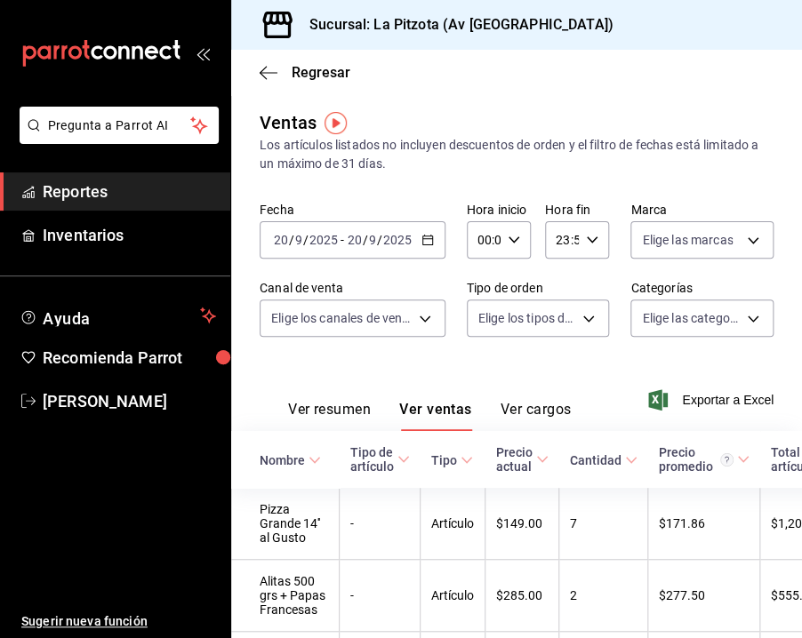
click at [430, 237] on \(Stroke\) "button" at bounding box center [427, 241] width 11 height 10
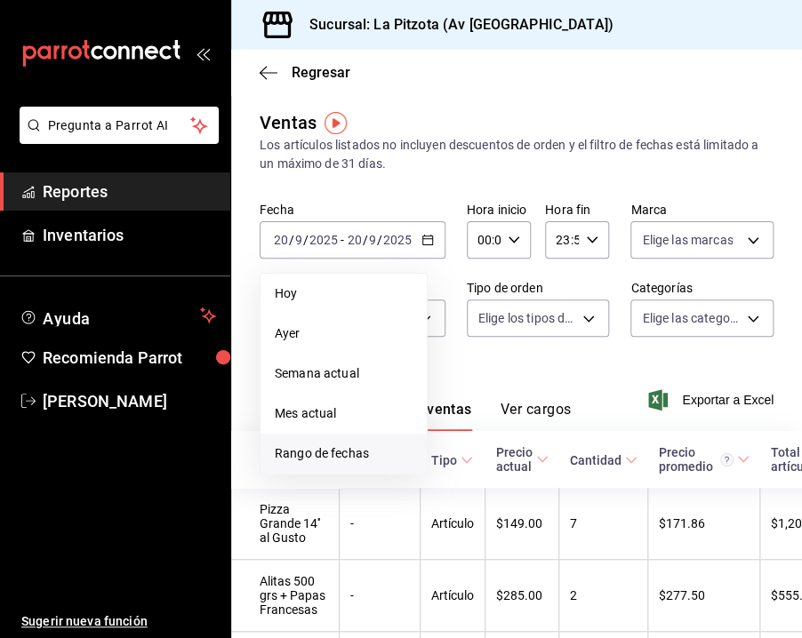
click at [325, 459] on span "Rango de fechas" at bounding box center [344, 454] width 138 height 19
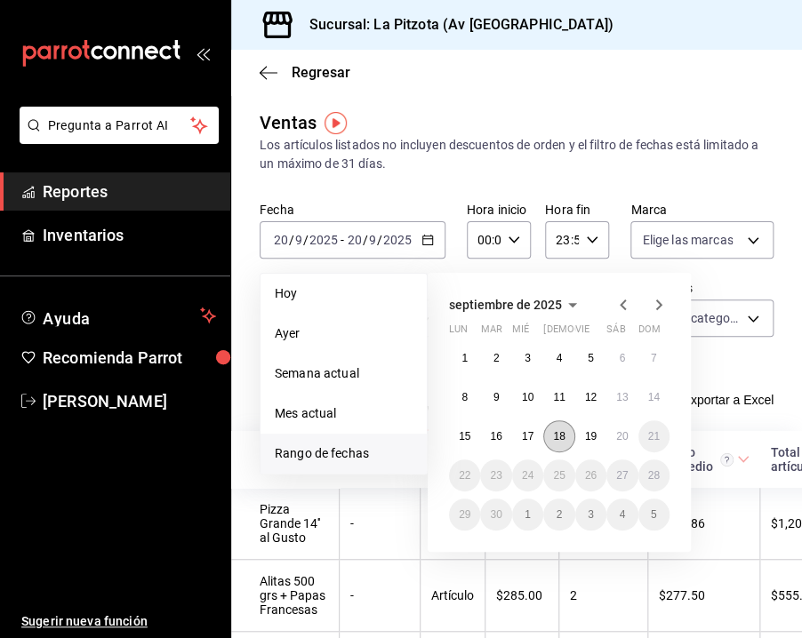
click at [558, 439] on abbr "18" at bounding box center [559, 436] width 12 height 12
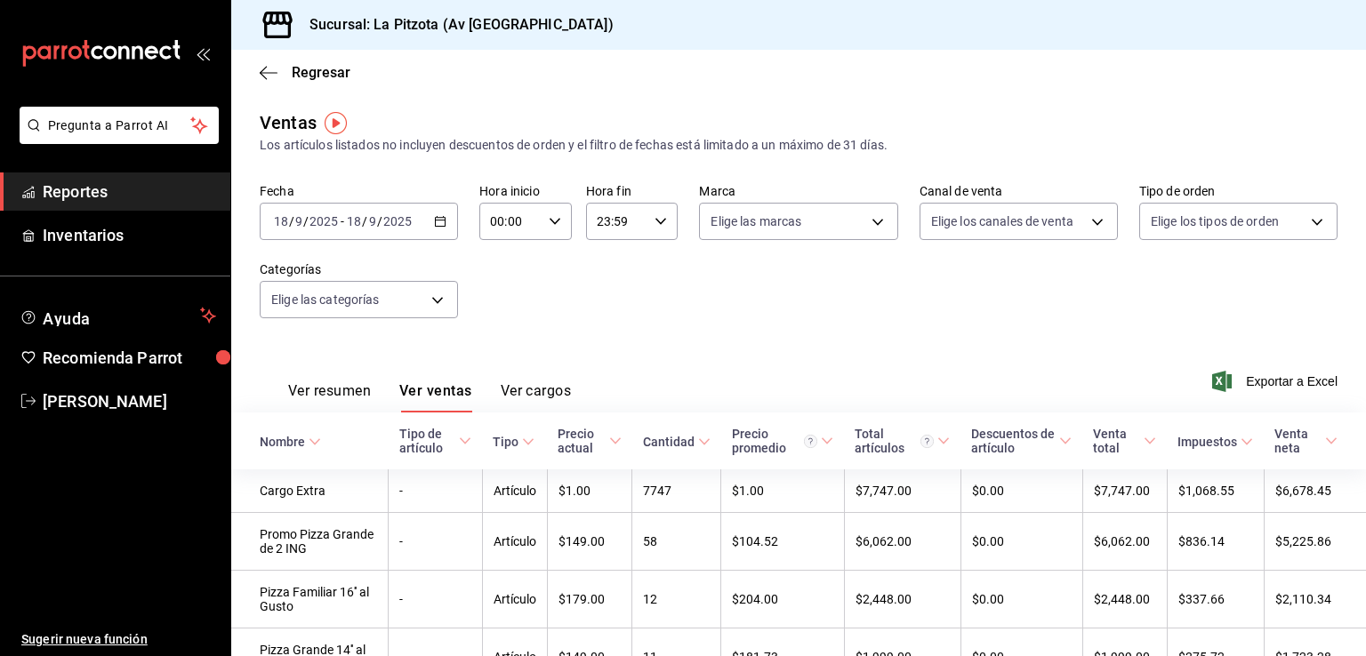
click at [969, 294] on div "Fecha 2025-09-18 18 / 9 / 2025 - 2025-09-18 18 / 9 / 2025 Hora inicio 00:00 Hor…" at bounding box center [799, 261] width 1078 height 156
click at [263, 68] on icon "button" at bounding box center [263, 72] width 7 height 13
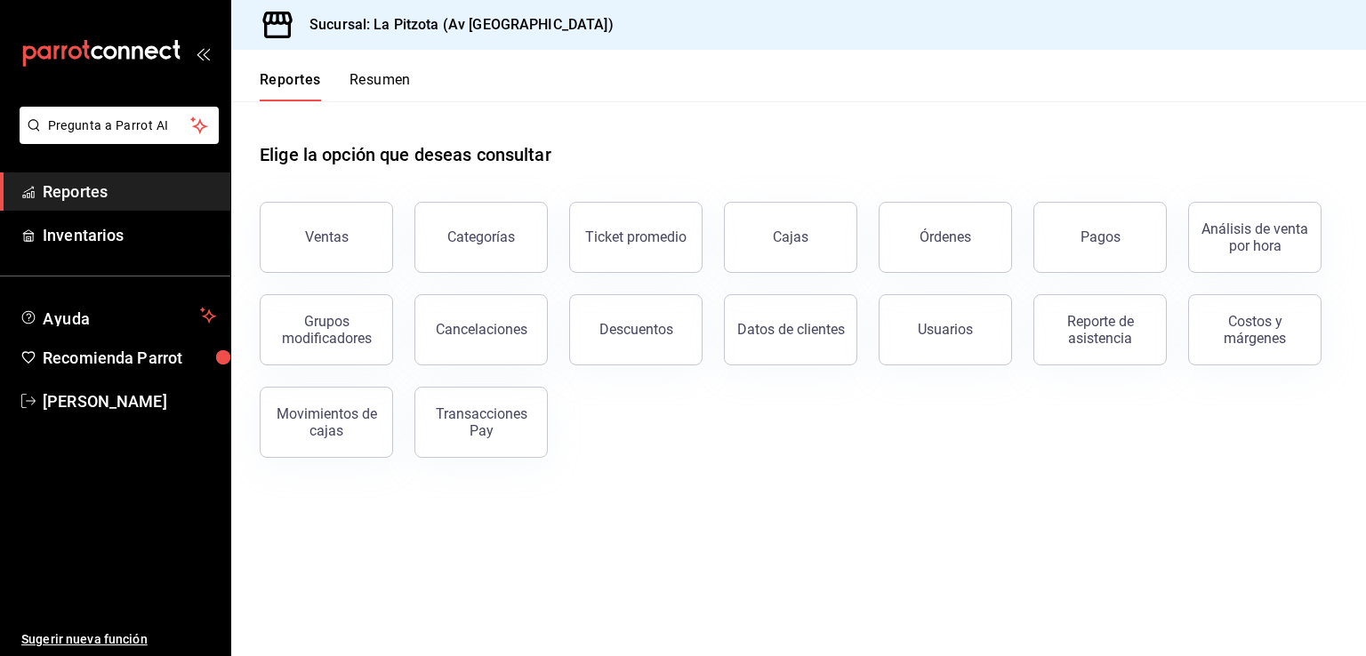
click at [373, 80] on button "Resumen" at bounding box center [379, 86] width 61 height 30
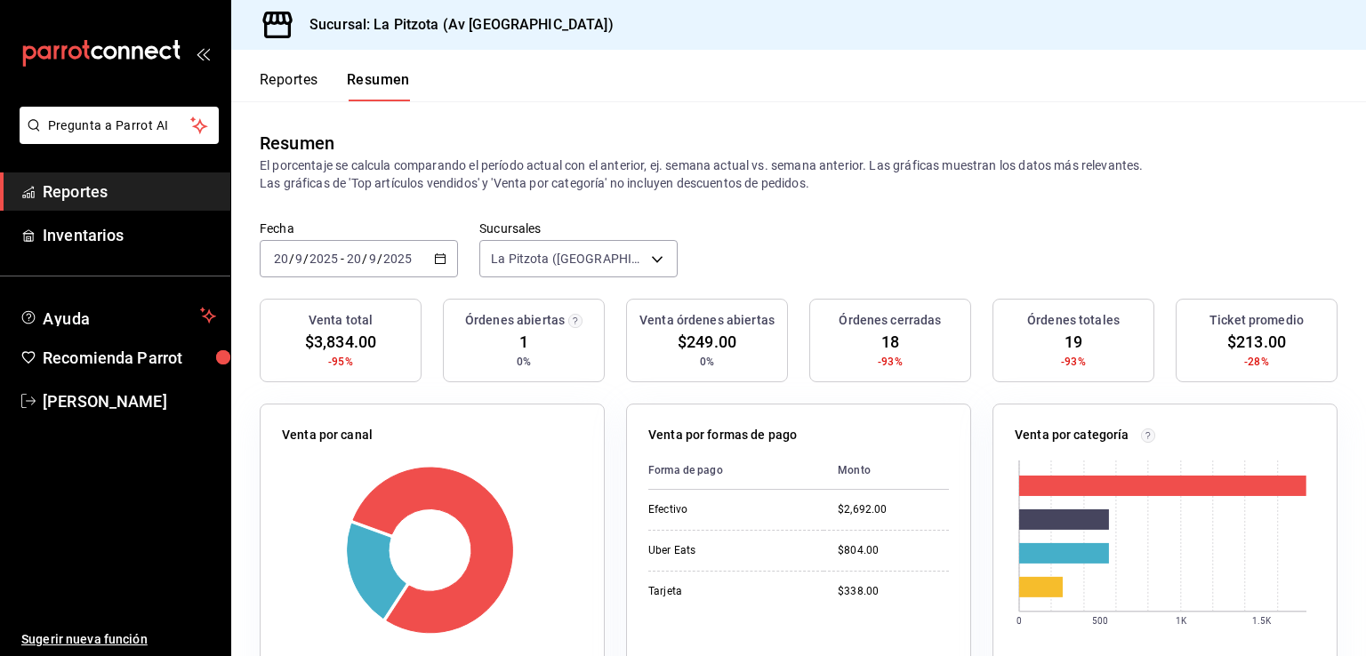
click at [434, 261] on icon "button" at bounding box center [440, 259] width 12 height 12
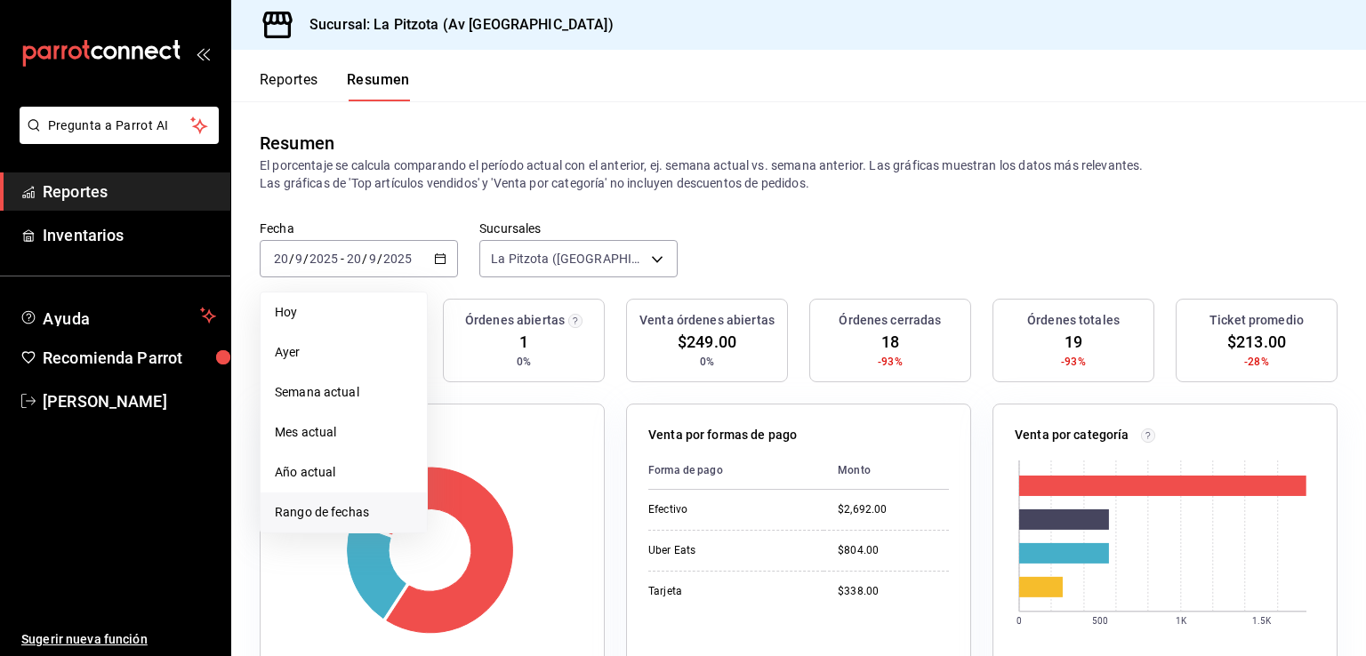
click at [330, 506] on span "Rango de fechas" at bounding box center [344, 512] width 138 height 19
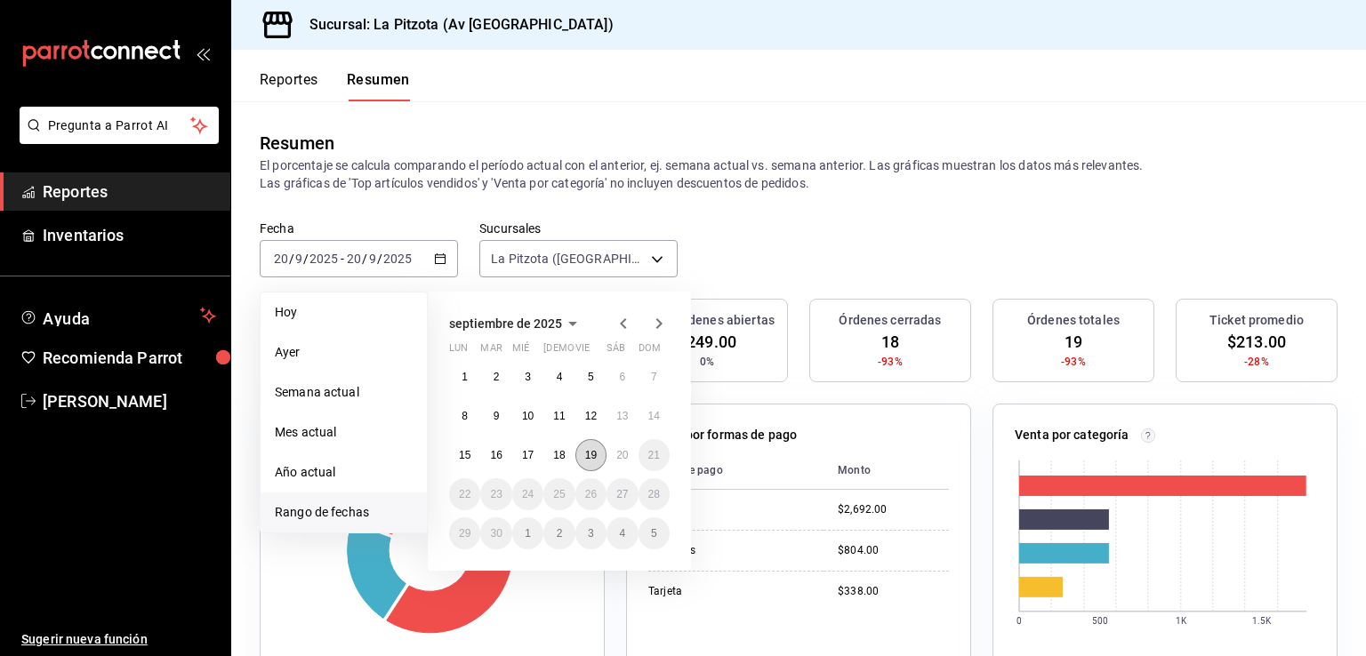
click at [598, 452] on button "19" at bounding box center [590, 455] width 31 height 32
click at [598, 453] on button "19" at bounding box center [590, 455] width 31 height 32
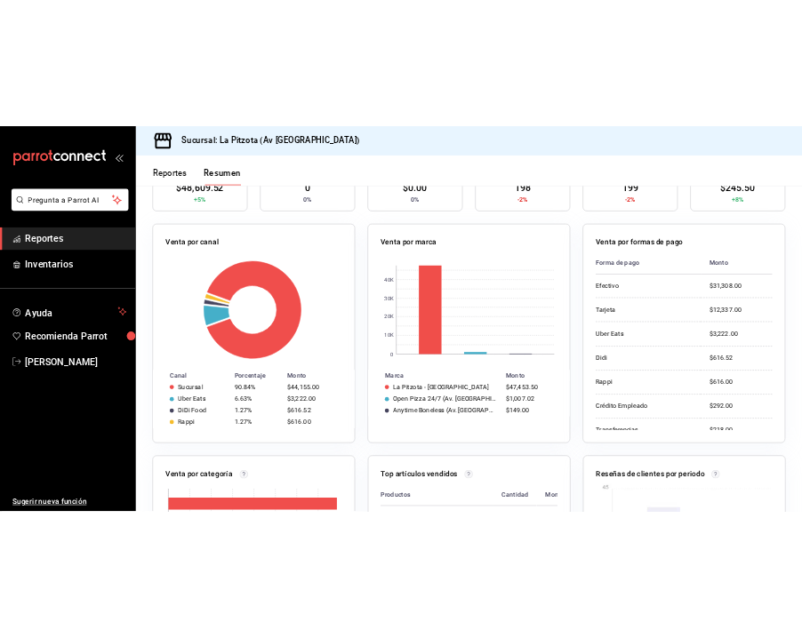
scroll to position [89, 0]
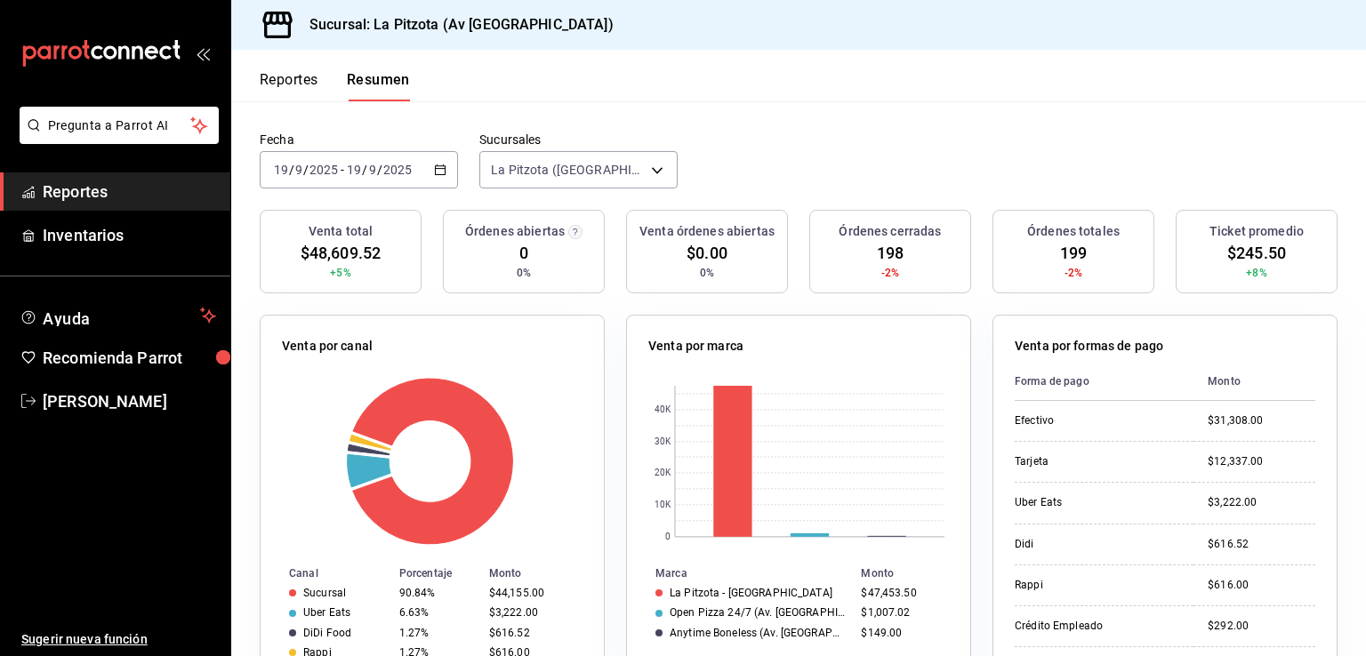
click at [298, 76] on button "Reportes" at bounding box center [289, 86] width 59 height 30
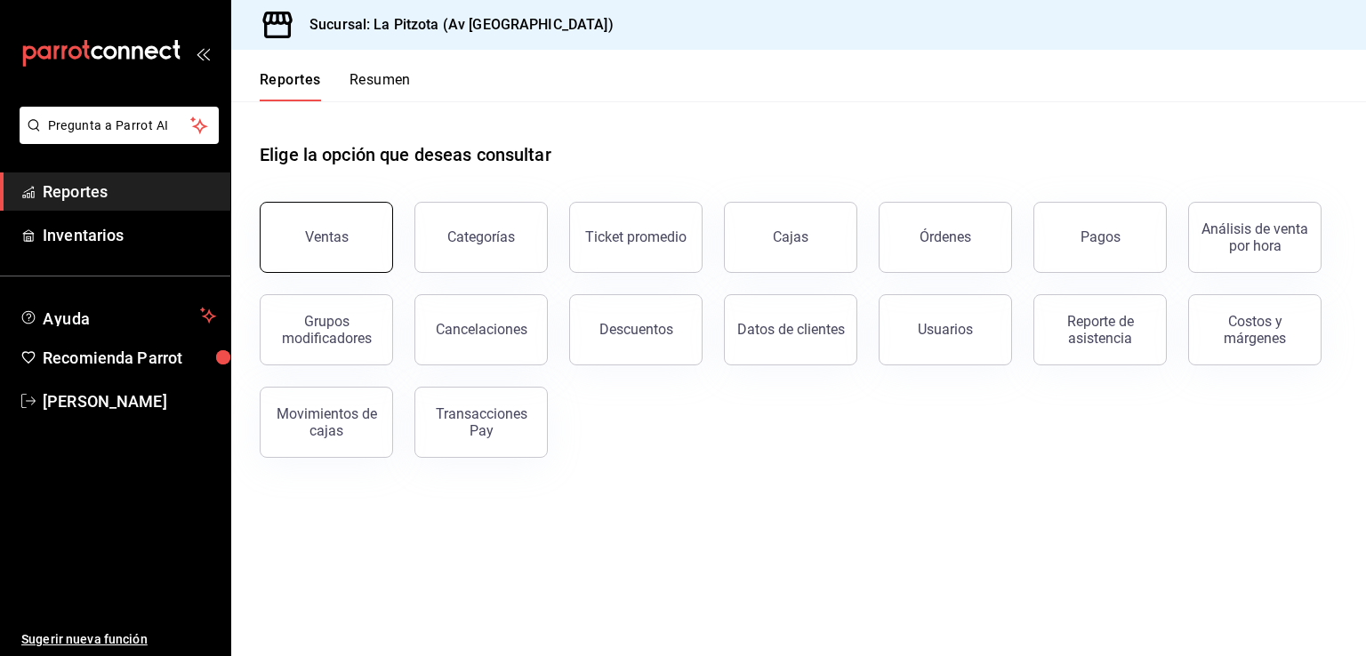
click at [369, 253] on button "Ventas" at bounding box center [326, 237] width 133 height 71
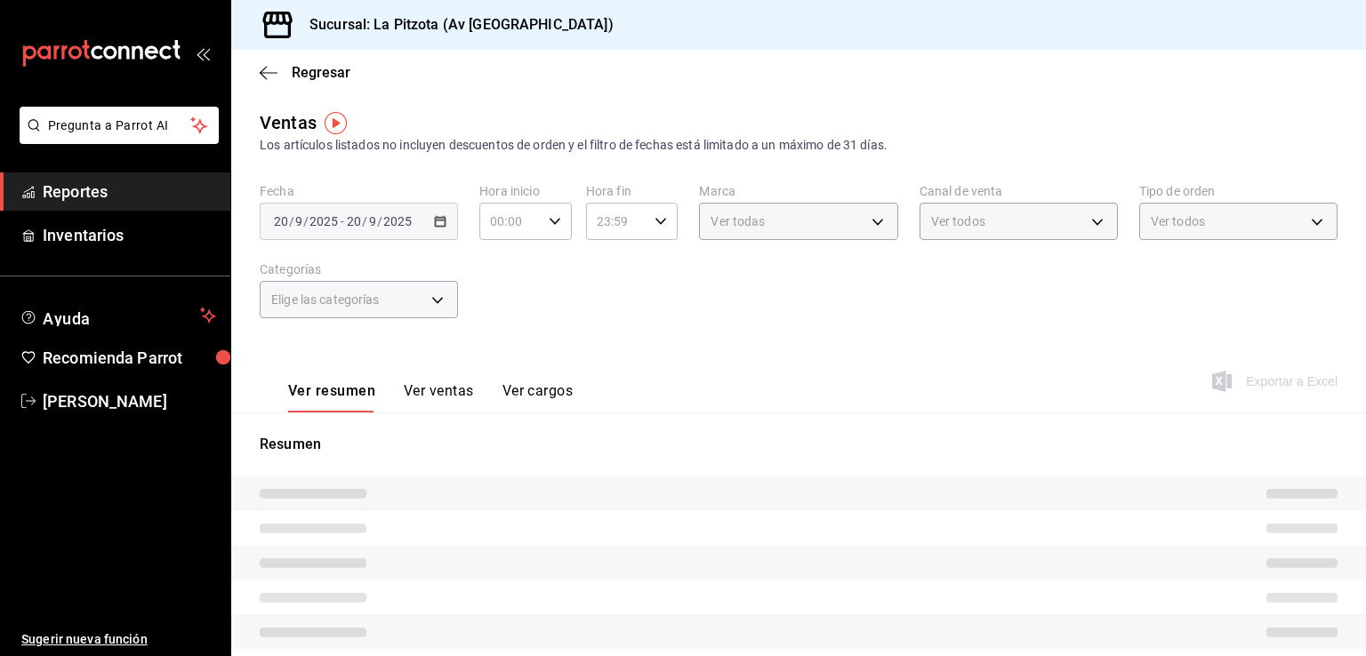
click at [430, 397] on button "Ver ventas" at bounding box center [439, 397] width 70 height 30
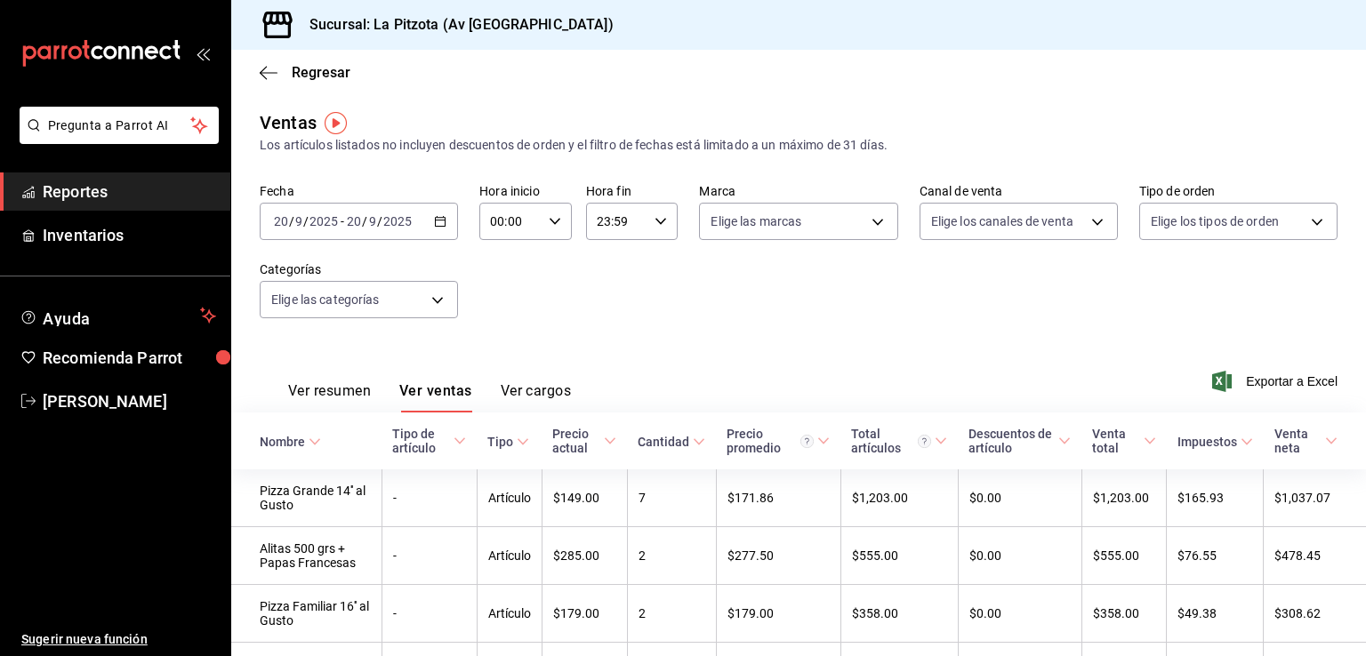
click at [436, 220] on \(Stroke\) "button" at bounding box center [441, 220] width 10 height 1
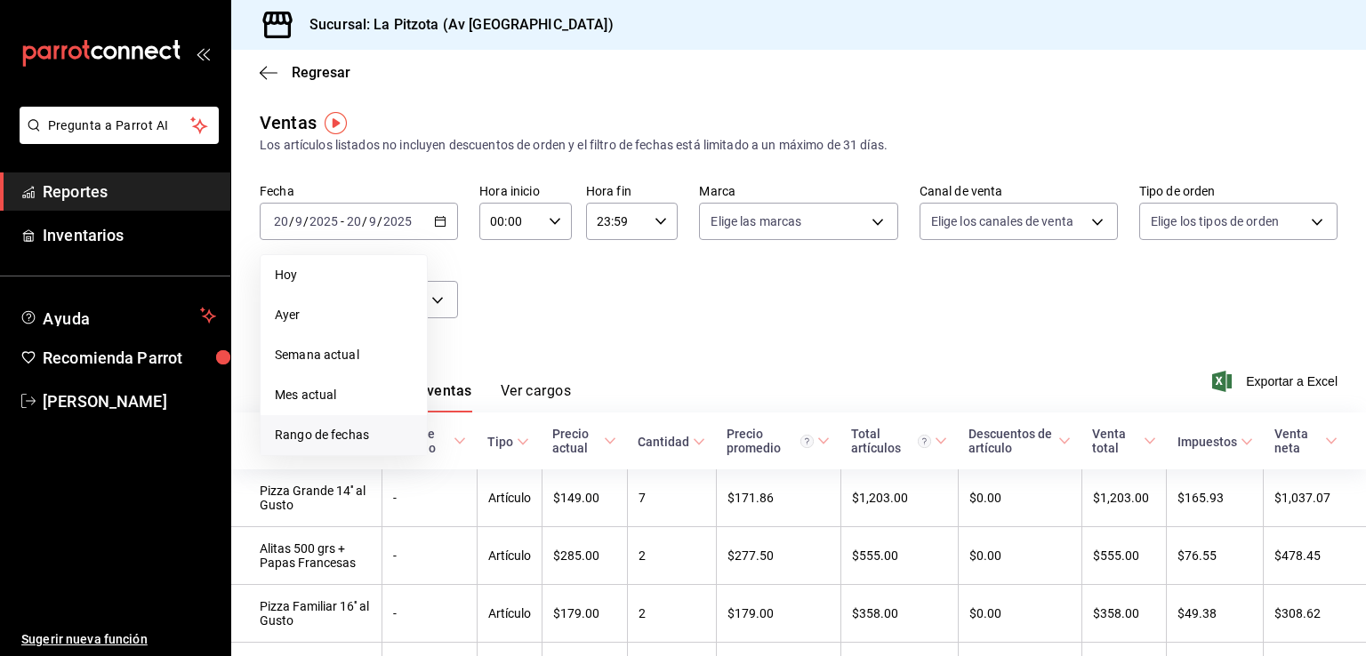
click at [333, 443] on span "Rango de fechas" at bounding box center [344, 435] width 138 height 19
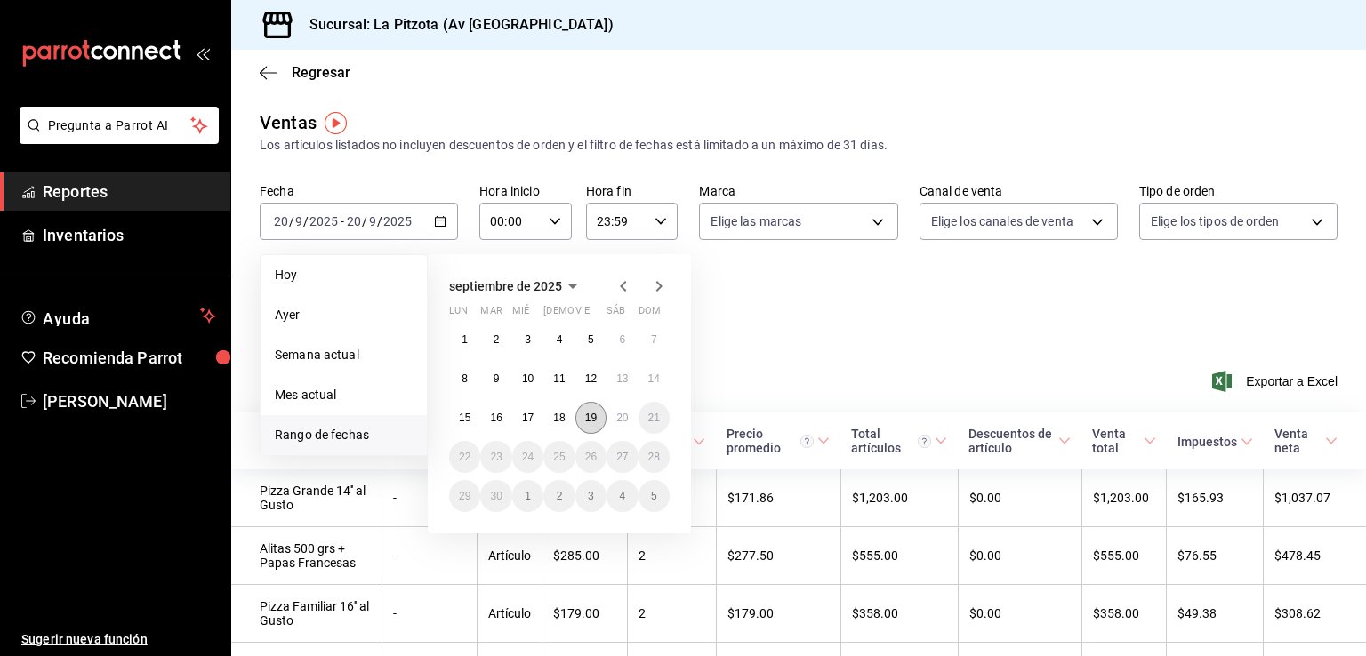
click at [593, 421] on abbr "19" at bounding box center [591, 418] width 12 height 12
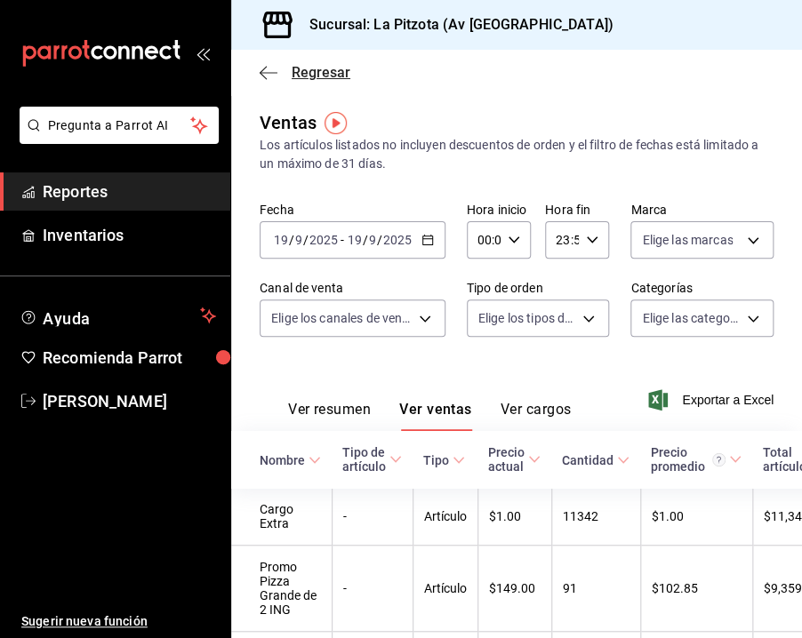
click at [278, 72] on span "Regresar" at bounding box center [305, 72] width 91 height 17
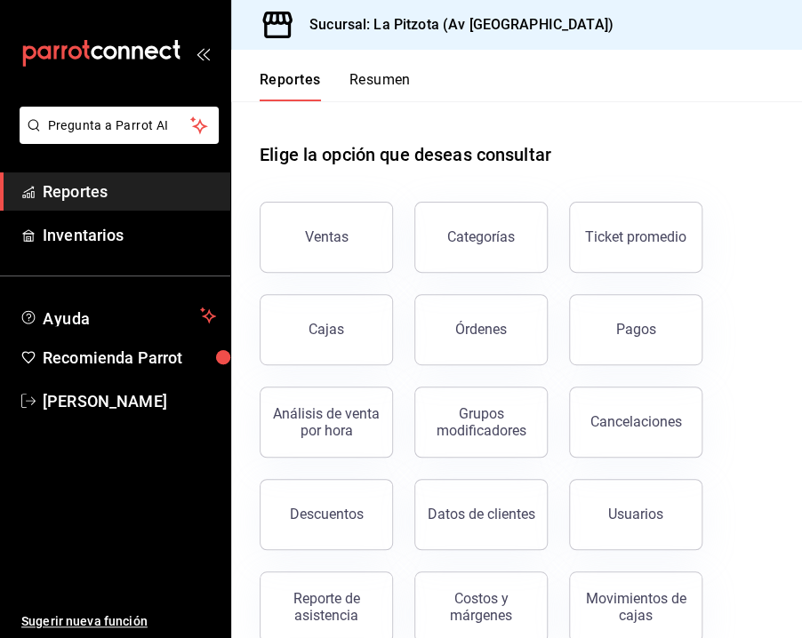
click at [396, 85] on button "Resumen" at bounding box center [379, 86] width 61 height 30
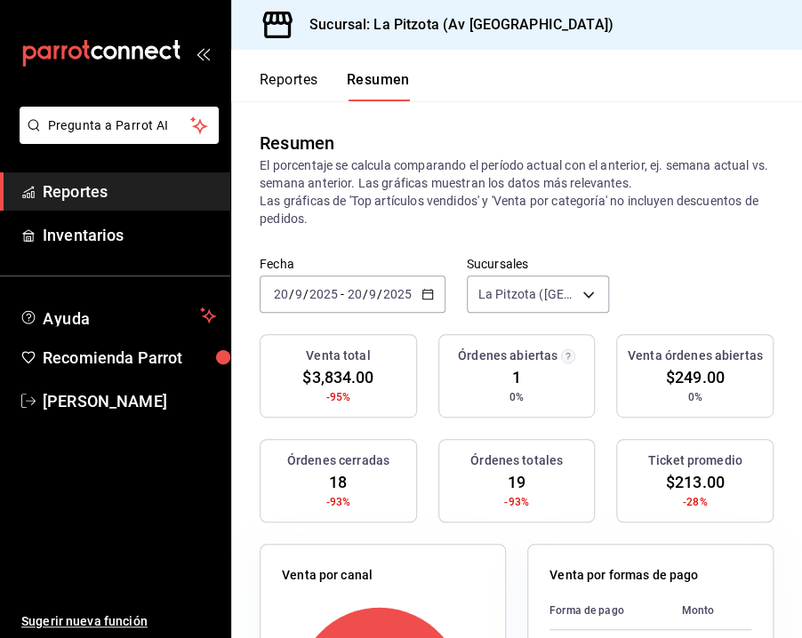
click at [426, 295] on icon "button" at bounding box center [427, 294] width 12 height 12
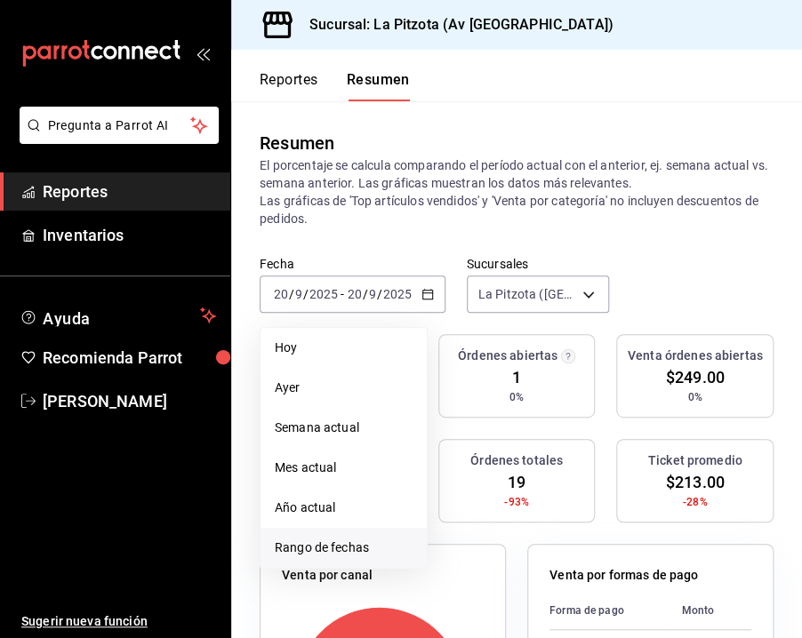
click at [297, 550] on span "Rango de fechas" at bounding box center [344, 548] width 138 height 19
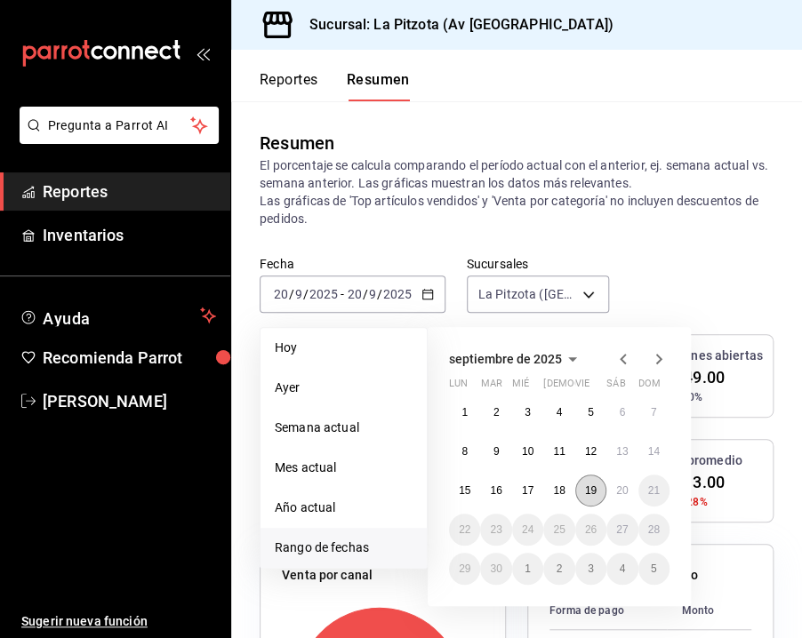
click at [598, 498] on button "19" at bounding box center [590, 491] width 31 height 32
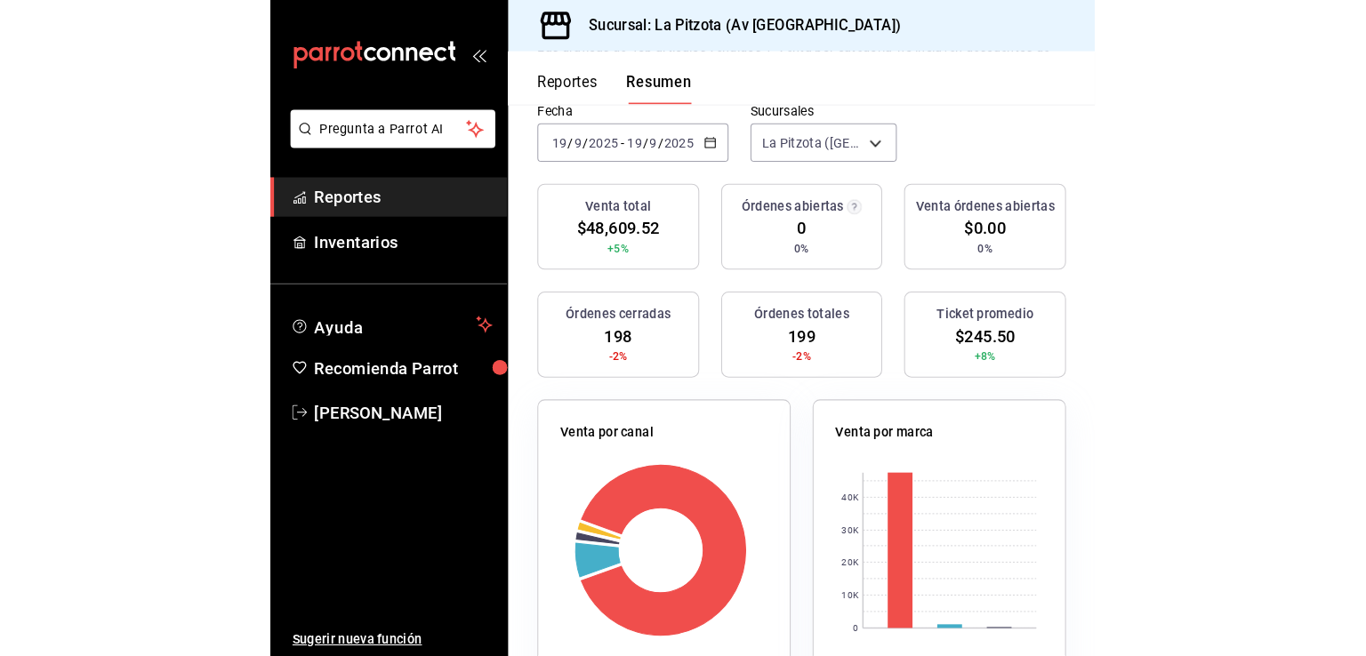
scroll to position [533, 0]
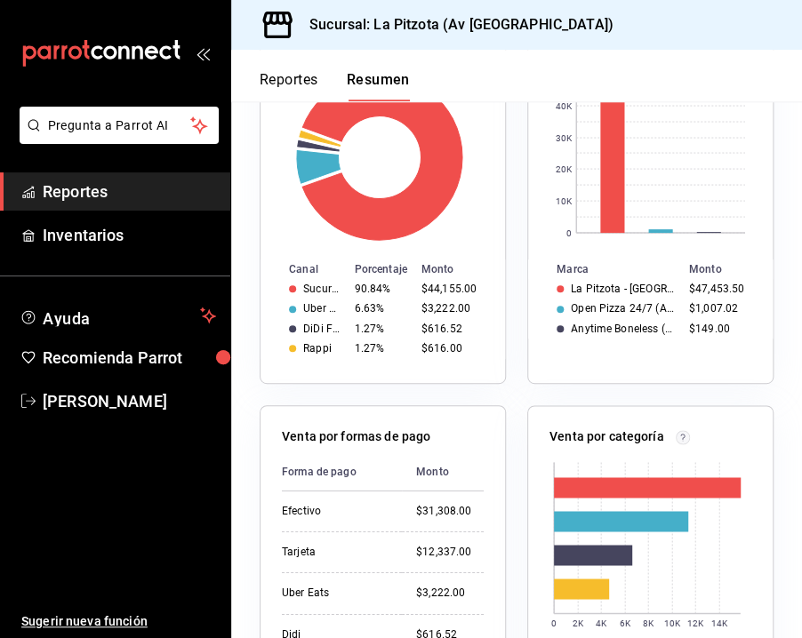
click at [76, 156] on li "Pregunta a Parrot AI" at bounding box center [115, 140] width 216 height 66
